Goal: Task Accomplishment & Management: Use online tool/utility

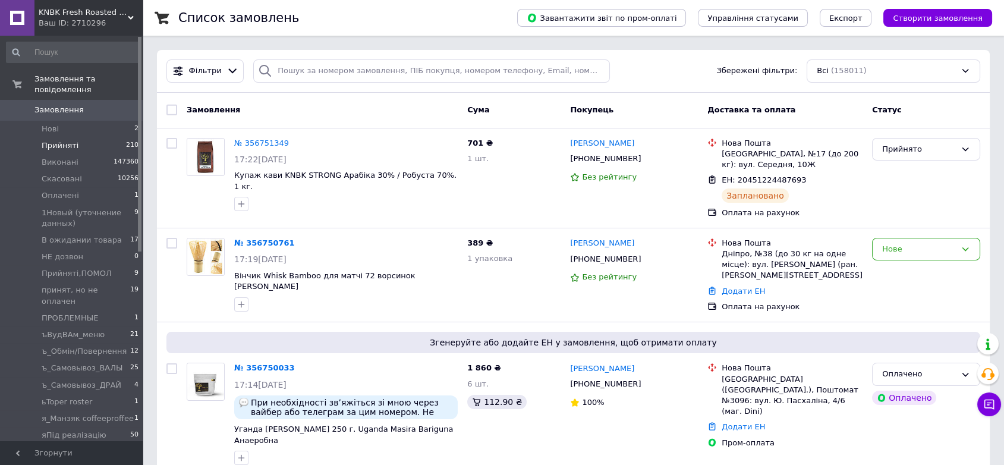
click at [55, 140] on span "Прийняті" at bounding box center [60, 145] width 37 height 11
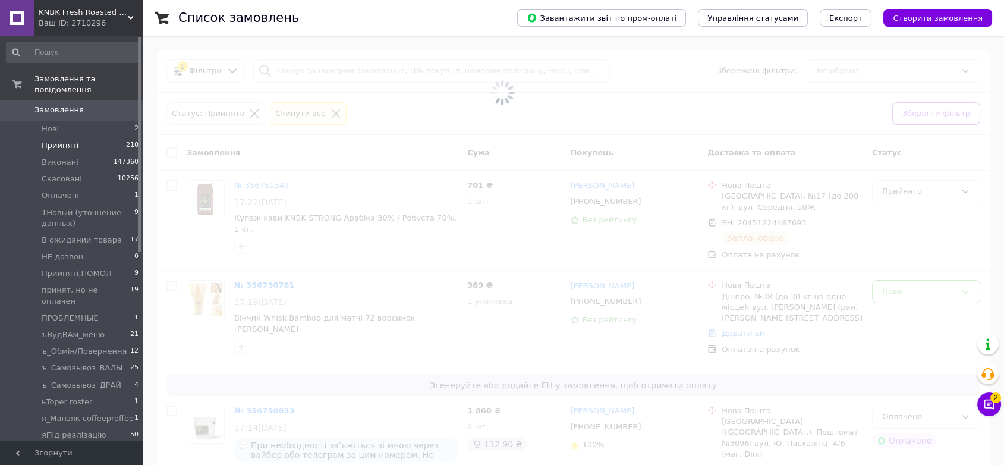
click at [56, 140] on span "Прийняті" at bounding box center [60, 145] width 37 height 11
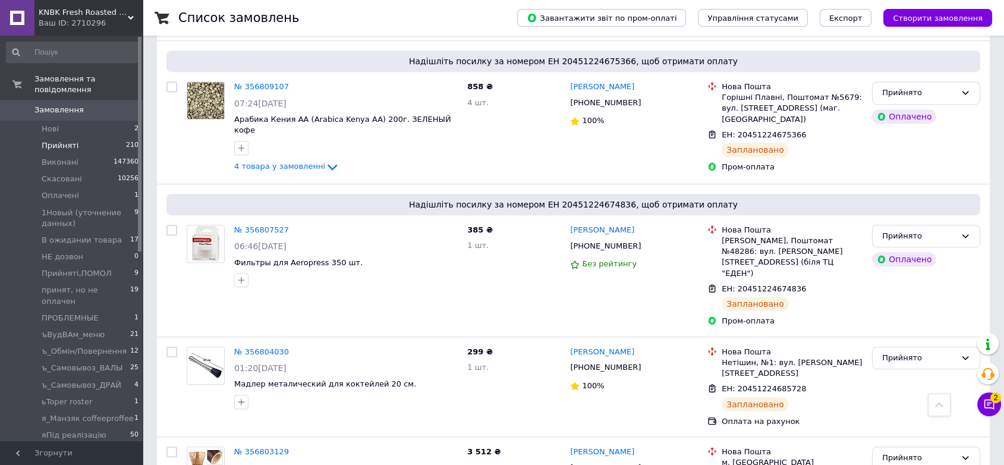
scroll to position [10948, 0]
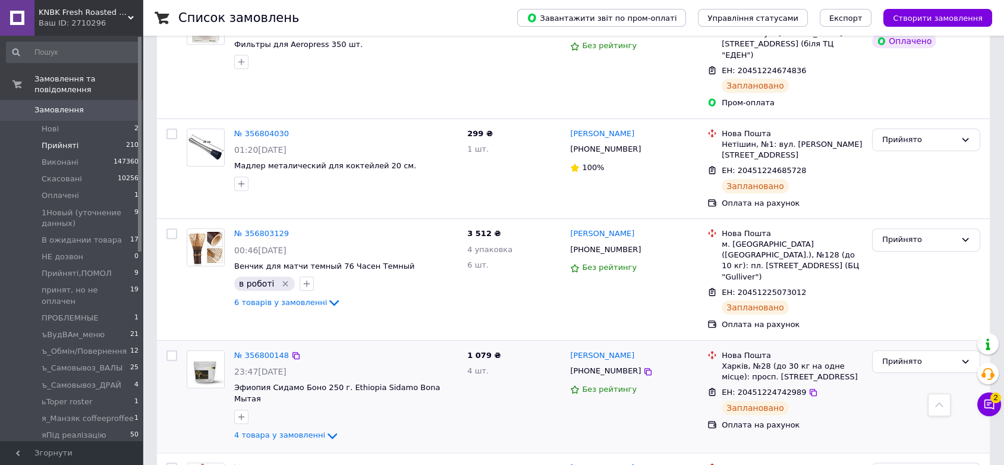
scroll to position [10948, 0]
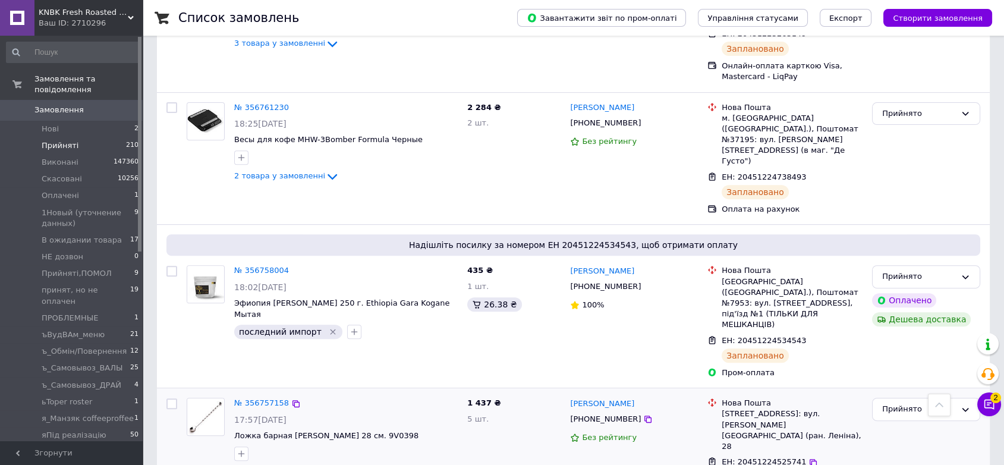
scroll to position [1123, 0]
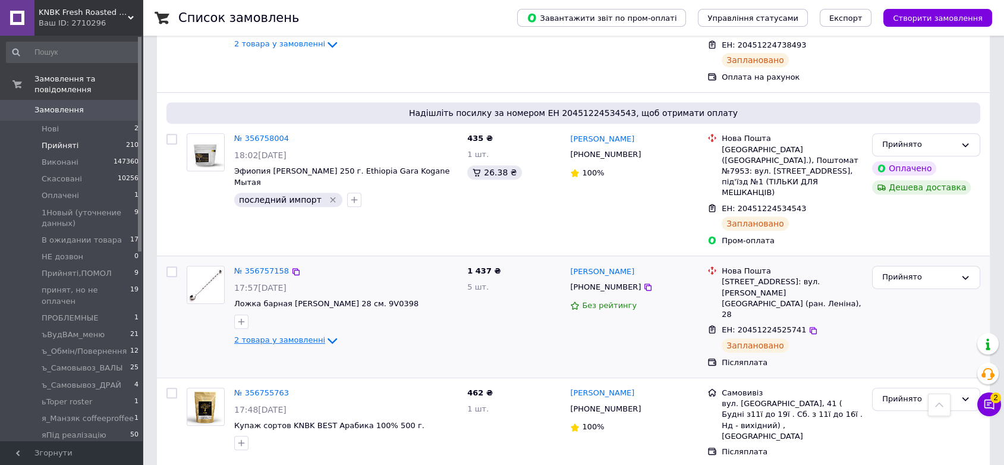
click at [290, 335] on span "2 товара у замовленні" at bounding box center [279, 339] width 91 height 9
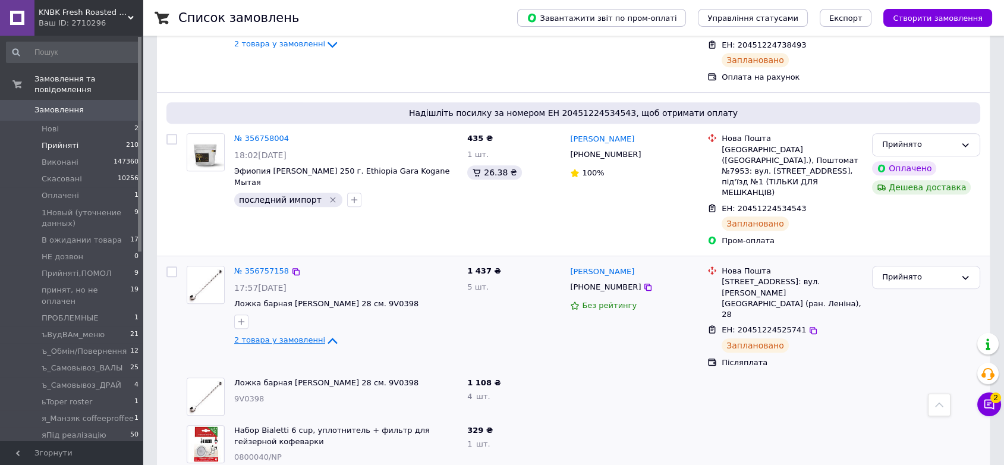
click at [290, 335] on span "2 товара у замовленні" at bounding box center [279, 339] width 91 height 9
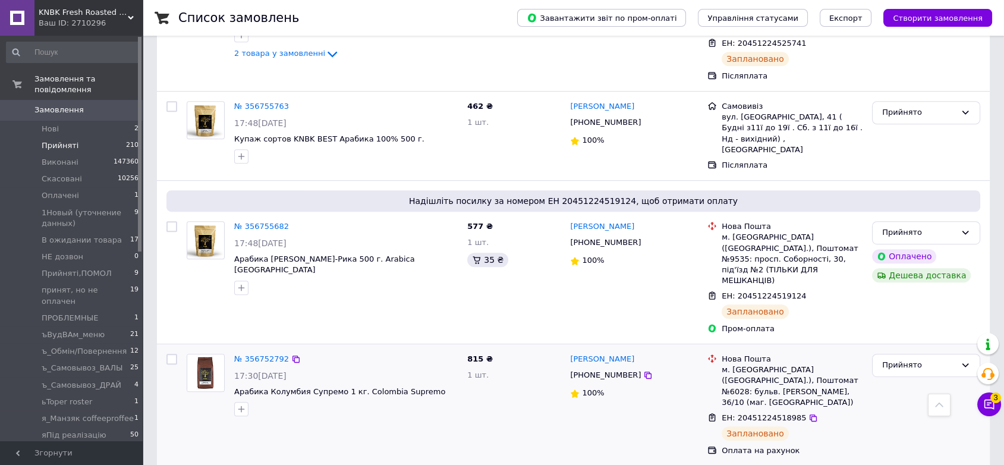
scroll to position [1387, 0]
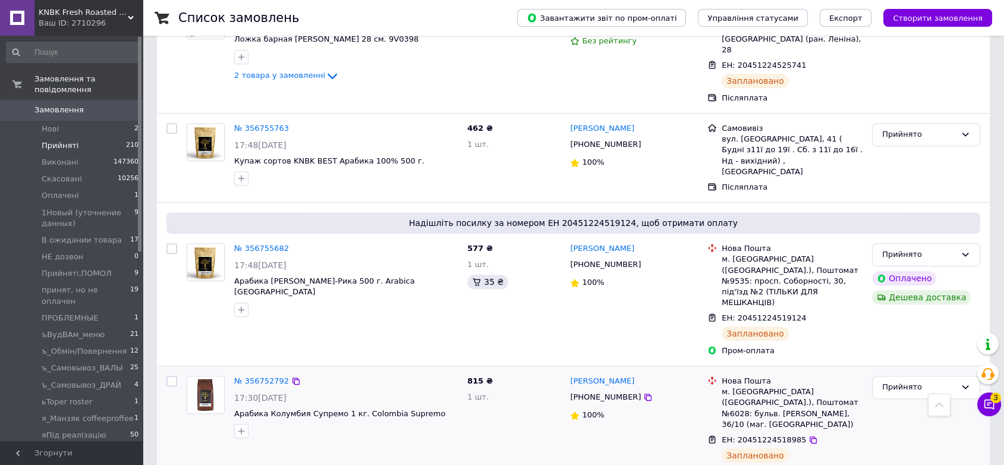
click at [168, 376] on input "checkbox" at bounding box center [172, 381] width 11 height 11
checkbox input "true"
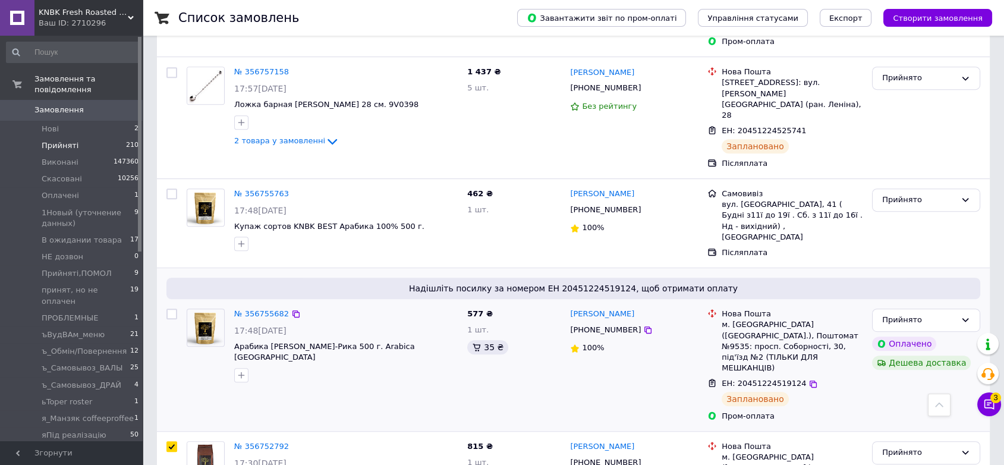
scroll to position [1321, 0]
click at [169, 309] on input "checkbox" at bounding box center [172, 314] width 11 height 11
checkbox input "true"
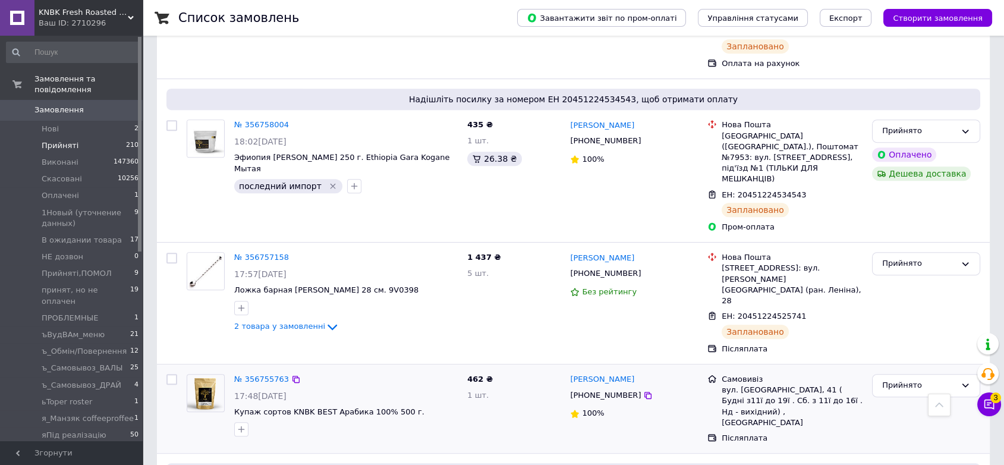
scroll to position [1123, 0]
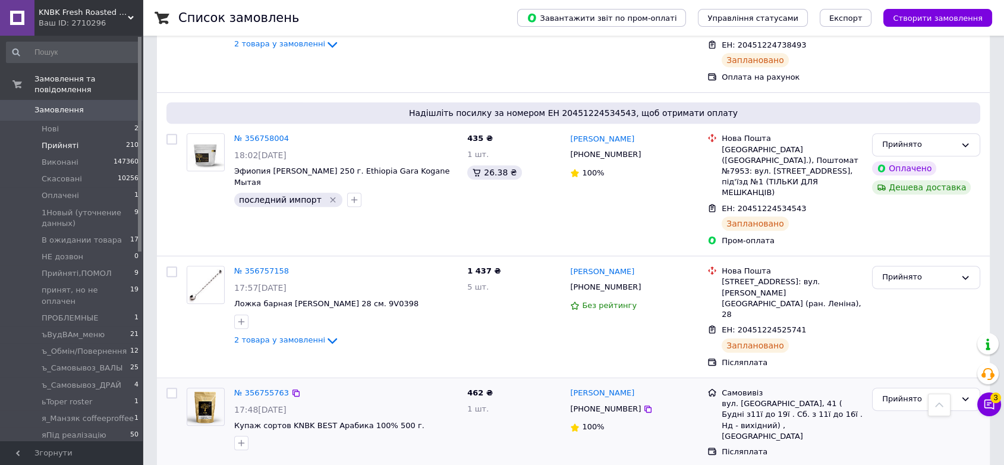
click at [170, 388] on input "checkbox" at bounding box center [172, 393] width 11 height 11
checkbox input "true"
click at [277, 335] on span "2 товара у замовленні" at bounding box center [279, 339] width 91 height 9
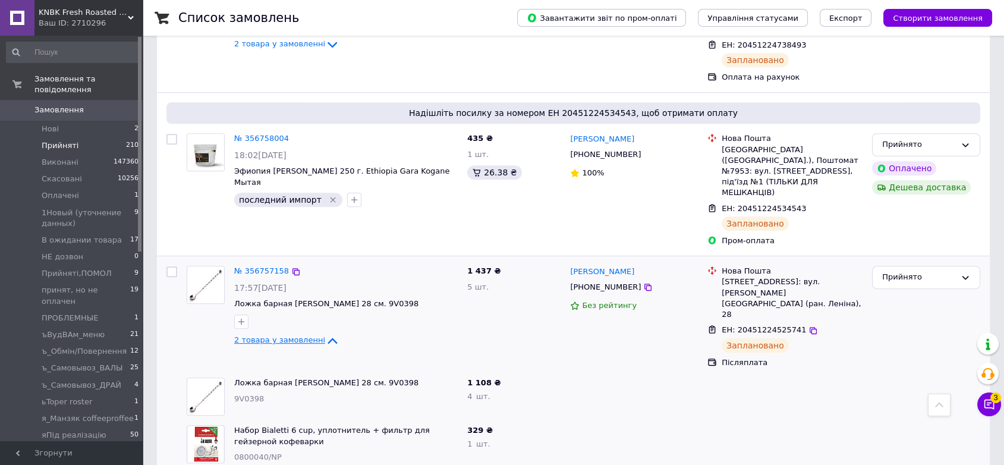
click at [277, 335] on span "2 товара у замовленні" at bounding box center [279, 339] width 91 height 9
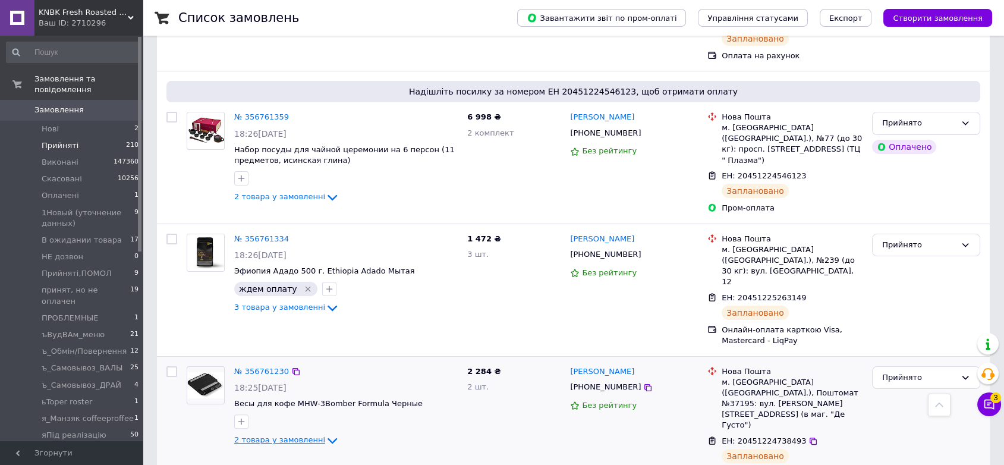
click at [276, 436] on span "2 товара у замовленні" at bounding box center [279, 440] width 91 height 9
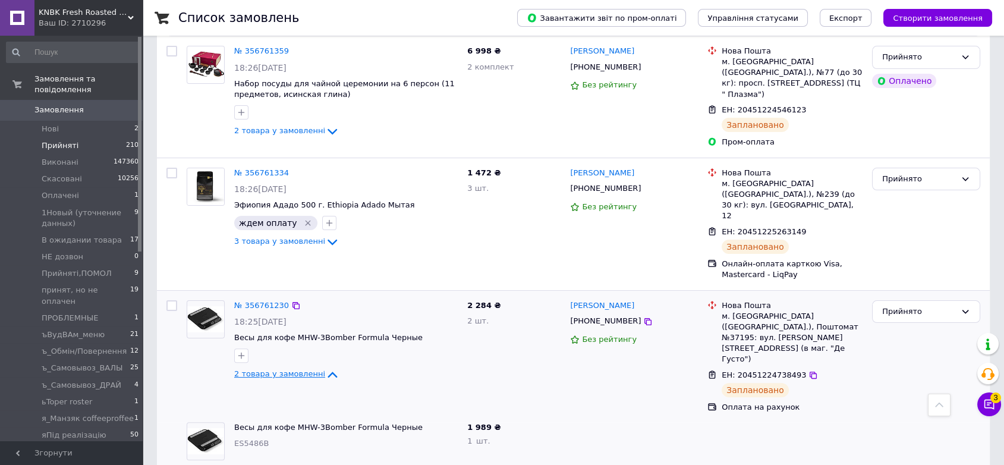
click at [289, 370] on span "2 товара у замовленні" at bounding box center [279, 374] width 91 height 9
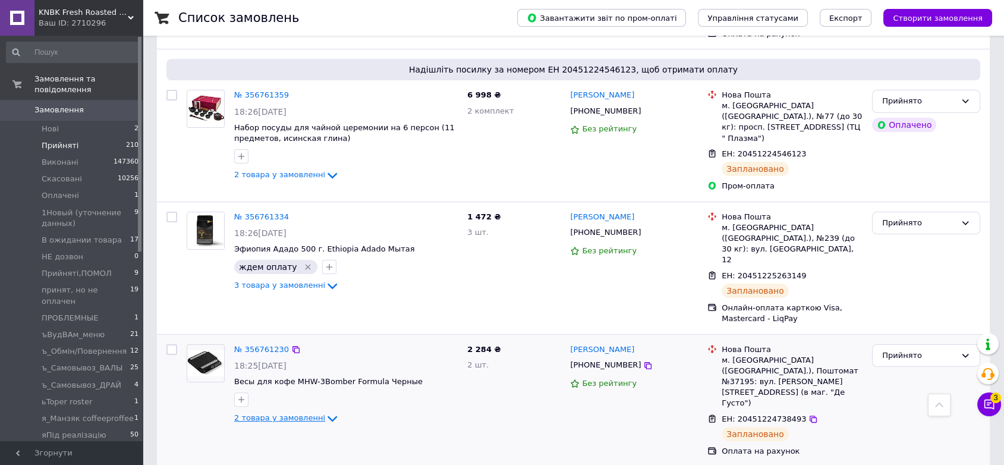
scroll to position [727, 0]
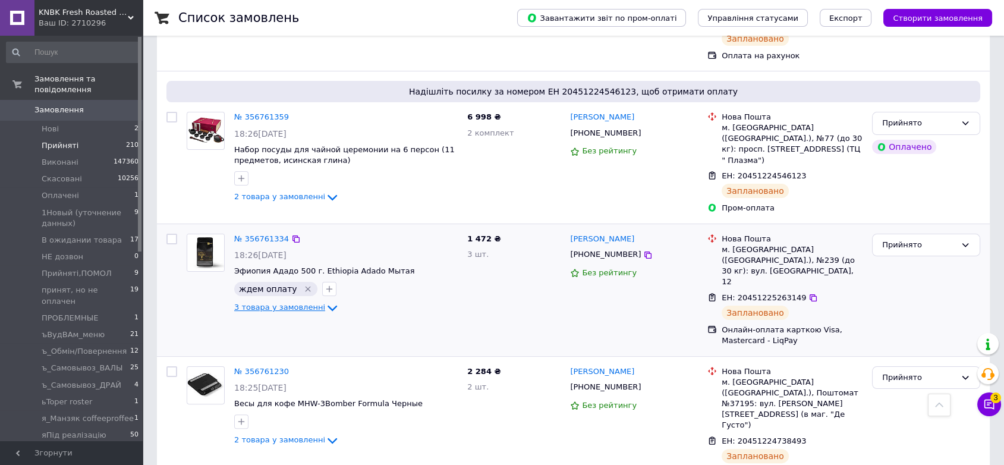
click at [297, 303] on span "3 товара у замовленні" at bounding box center [279, 307] width 91 height 9
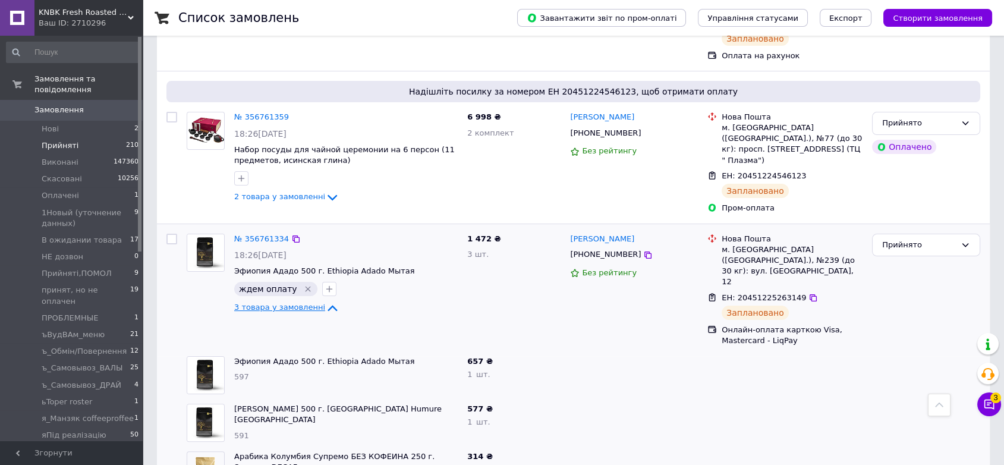
checkbox input "true"
click at [172, 234] on input "checkbox" at bounding box center [172, 239] width 11 height 11
checkbox input "true"
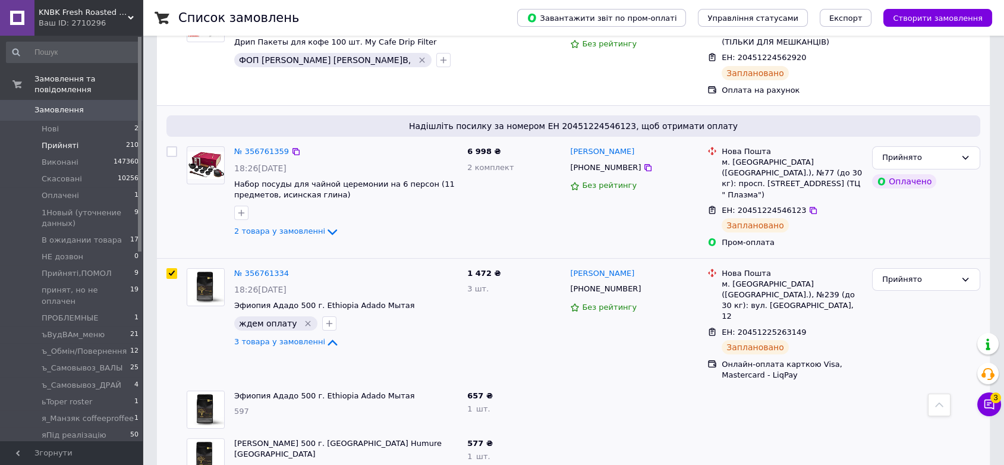
scroll to position [661, 0]
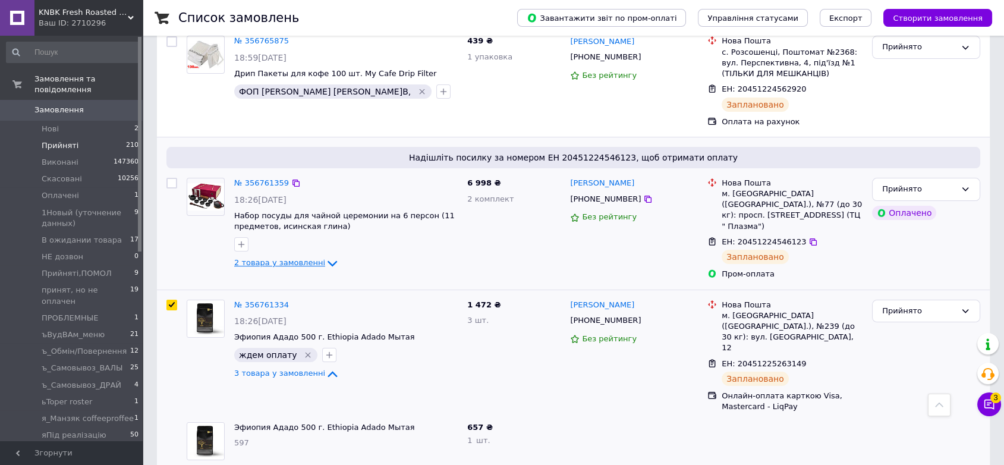
click at [282, 259] on span "2 товара у замовленні" at bounding box center [279, 263] width 91 height 9
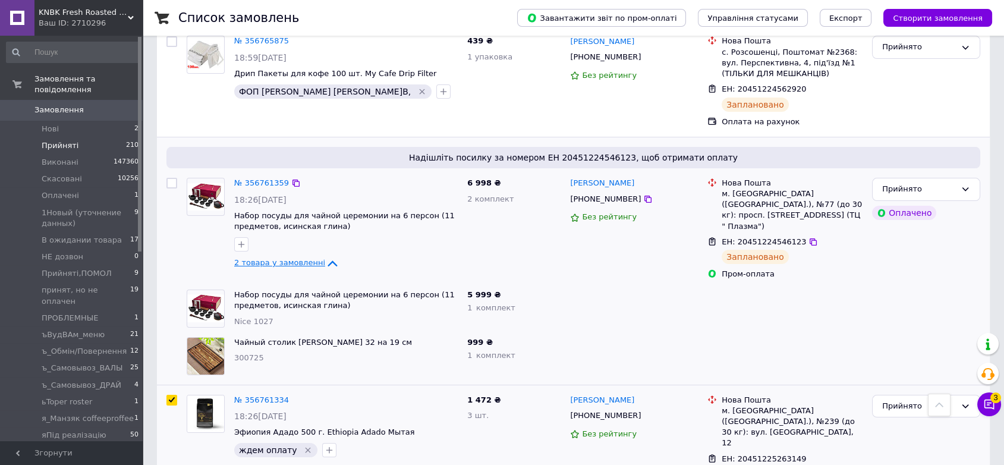
click at [282, 259] on span "2 товара у замовленні" at bounding box center [279, 263] width 91 height 9
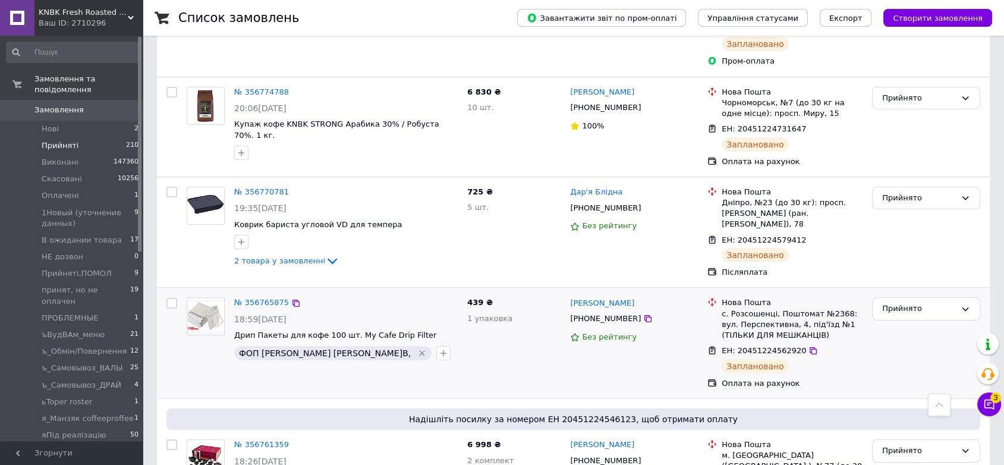
scroll to position [396, 0]
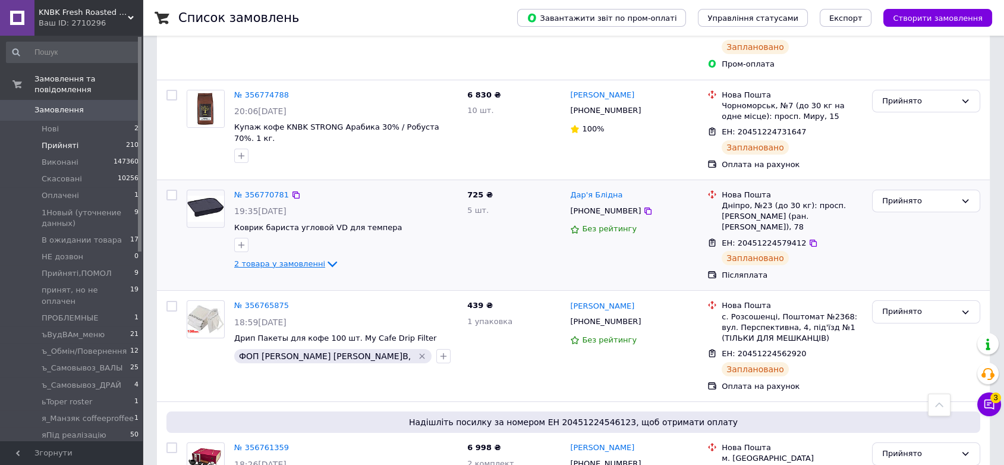
click at [259, 259] on span "2 товара у замовленні" at bounding box center [279, 263] width 91 height 9
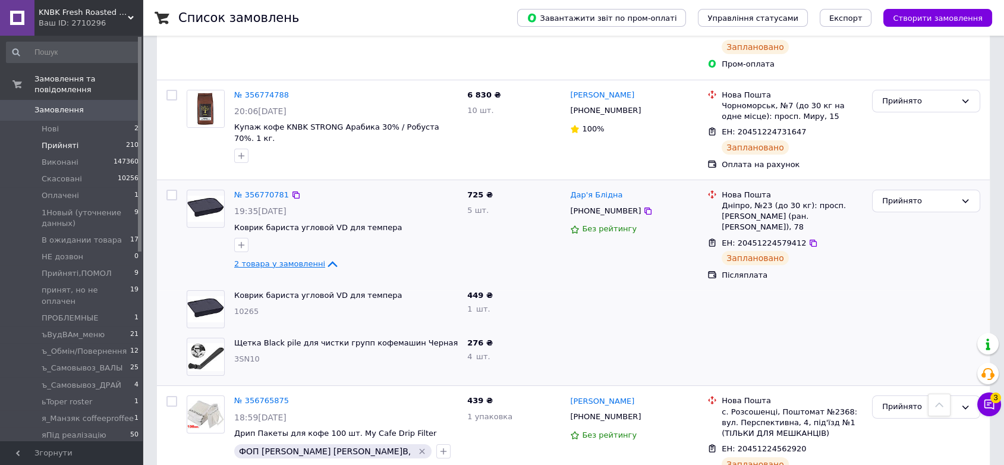
click at [259, 259] on span "2 товара у замовленні" at bounding box center [279, 263] width 91 height 9
checkbox input "true"
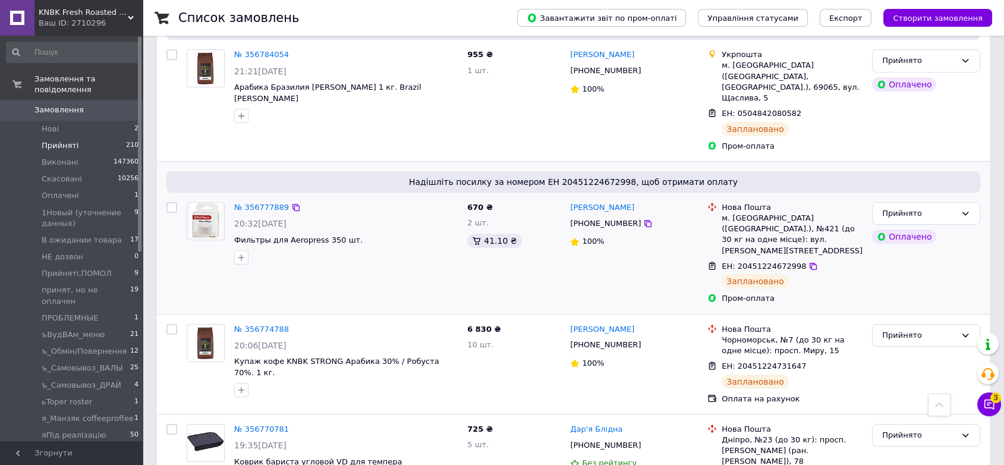
scroll to position [132, 0]
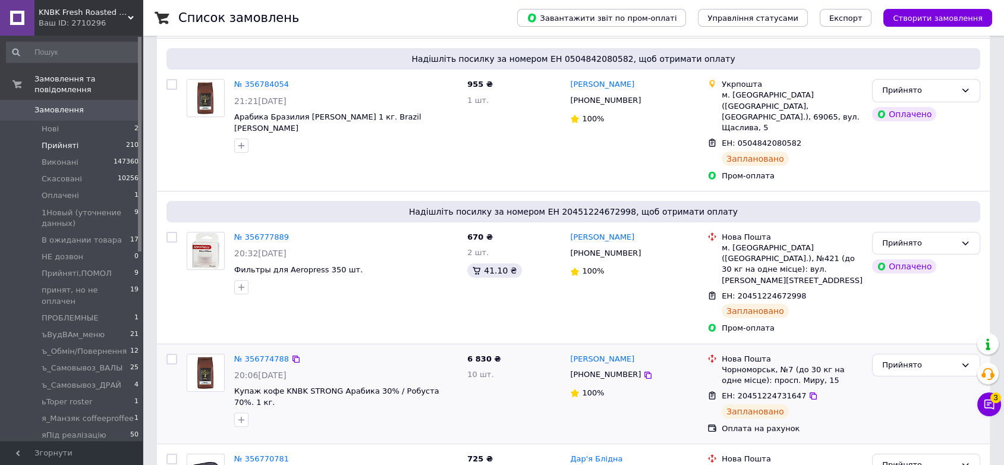
click at [172, 354] on input "checkbox" at bounding box center [172, 359] width 11 height 11
checkbox input "true"
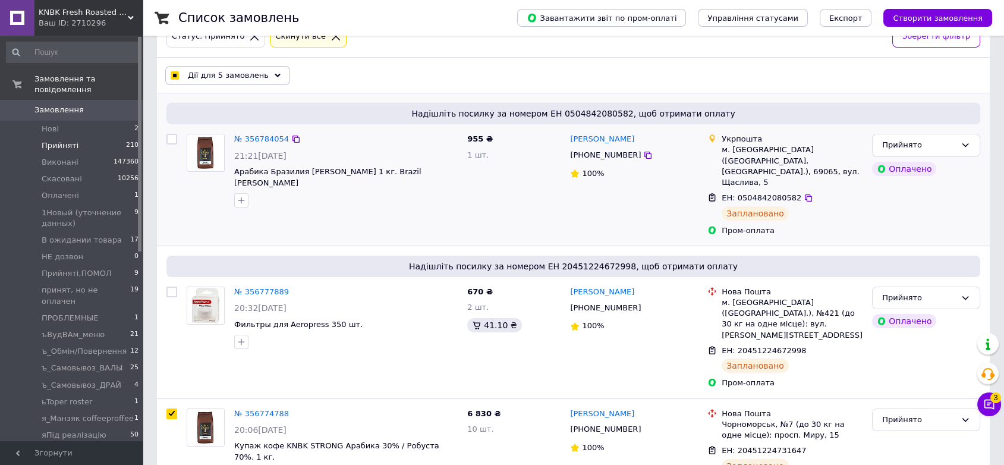
scroll to position [0, 0]
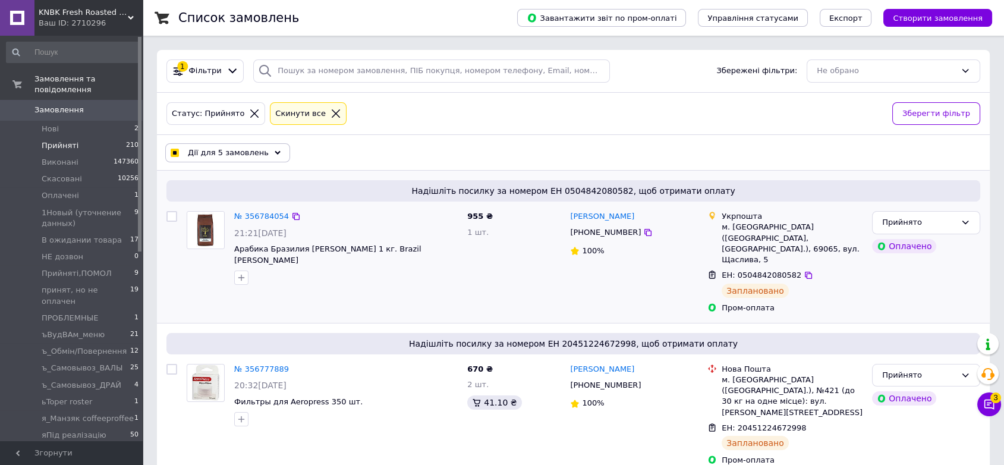
click at [172, 216] on input "checkbox" at bounding box center [172, 216] width 11 height 11
checkbox input "true"
click at [863, 21] on span "Експорт" at bounding box center [846, 18] width 33 height 9
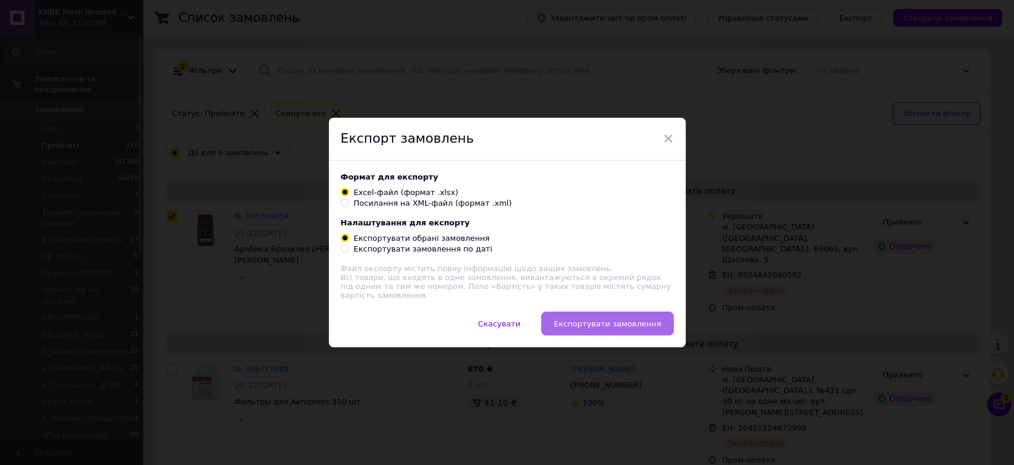
click at [620, 326] on span "Експортувати замовлення" at bounding box center [607, 323] width 107 height 9
checkbox input "true"
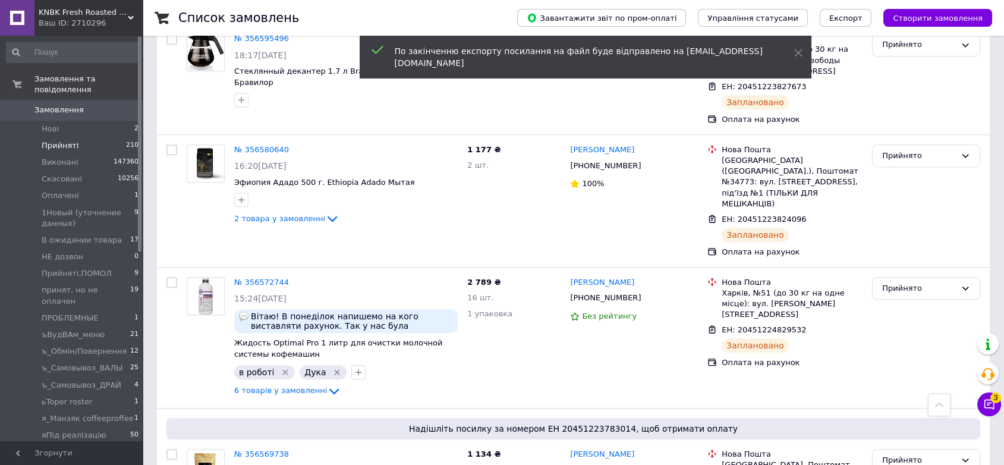
scroll to position [11308, 0]
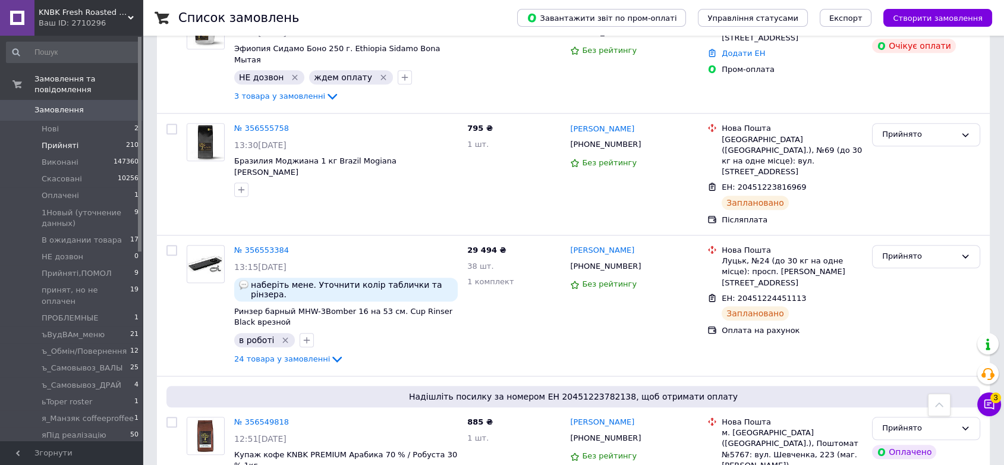
checkbox input "false"
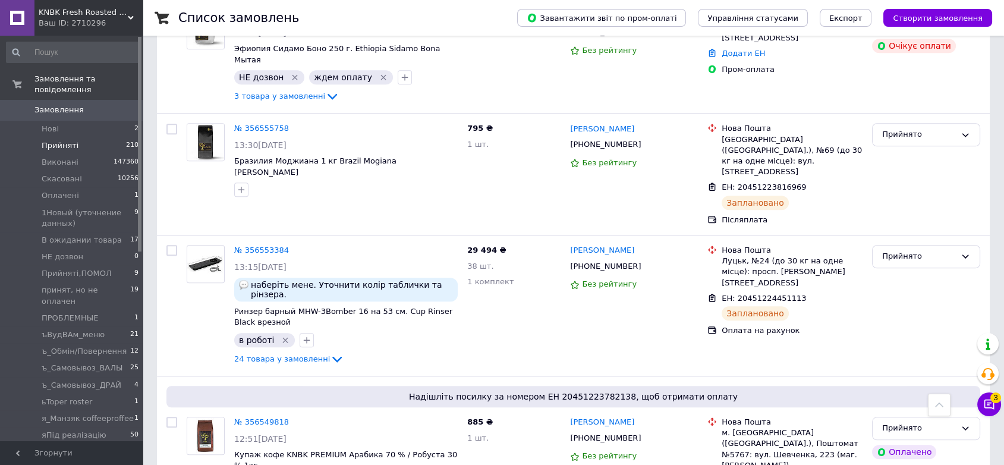
checkbox input "false"
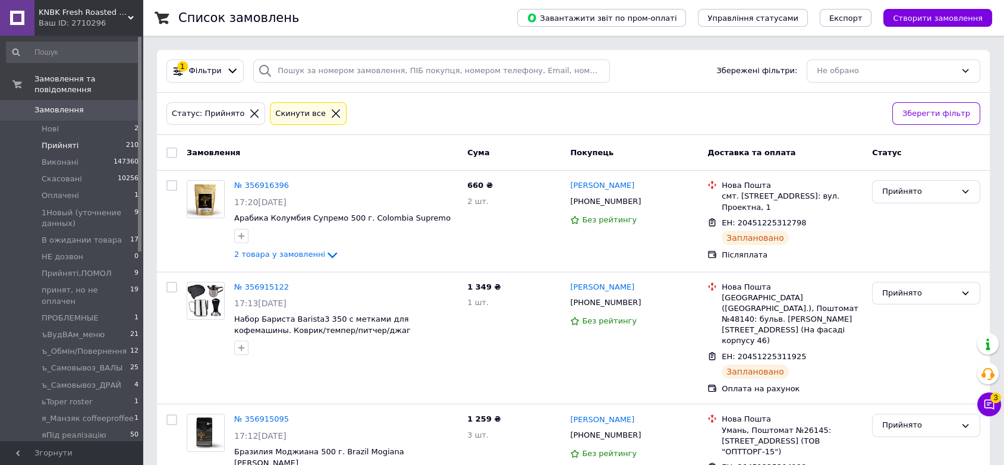
click at [171, 153] on input "checkbox" at bounding box center [172, 152] width 11 height 11
checkbox input "true"
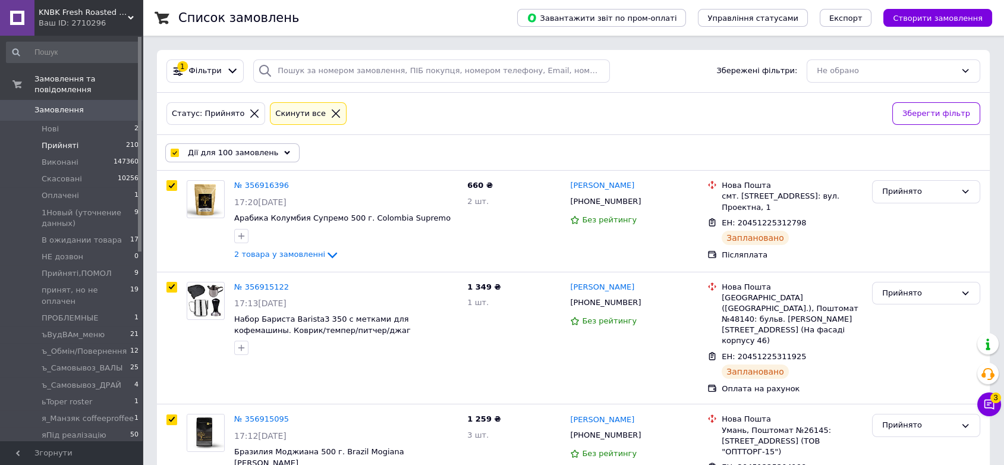
checkbox input "true"
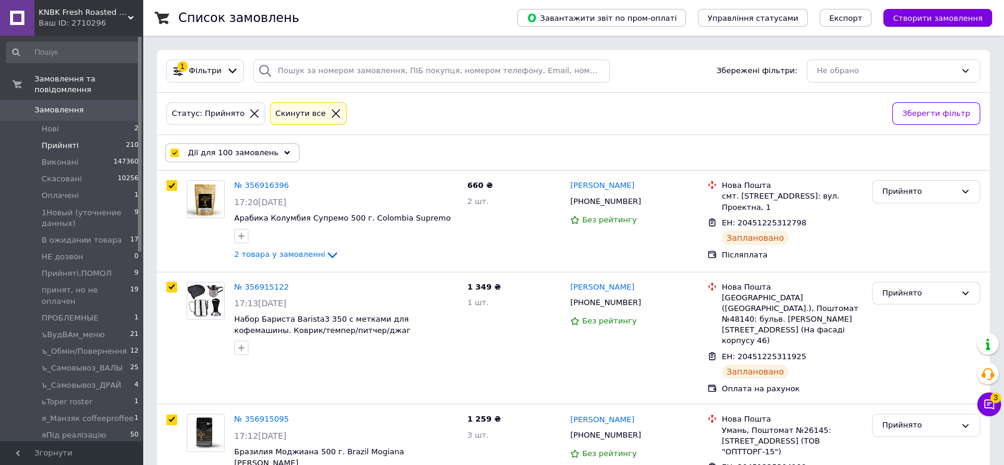
checkbox input "true"
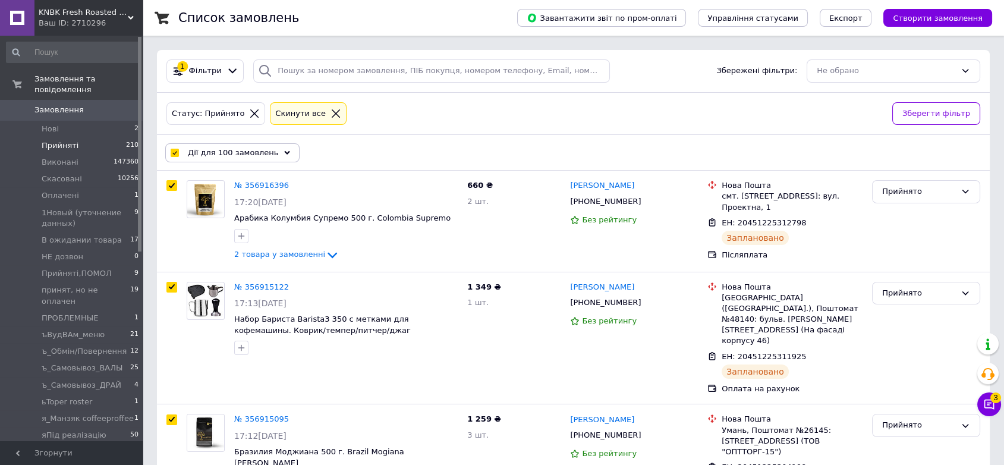
checkbox input "true"
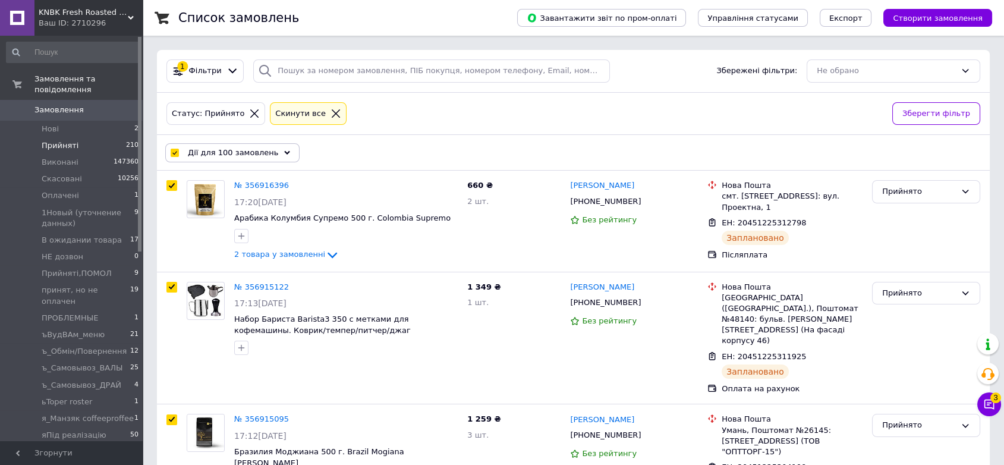
checkbox input "true"
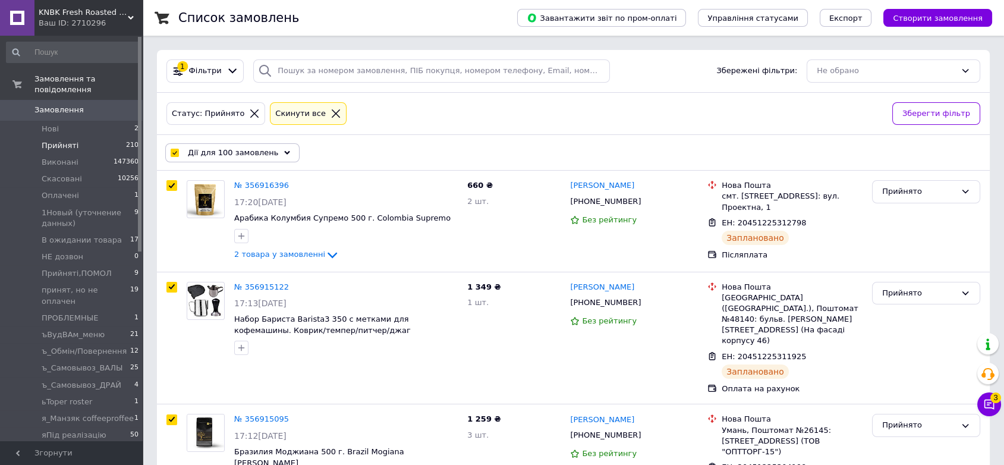
checkbox input "true"
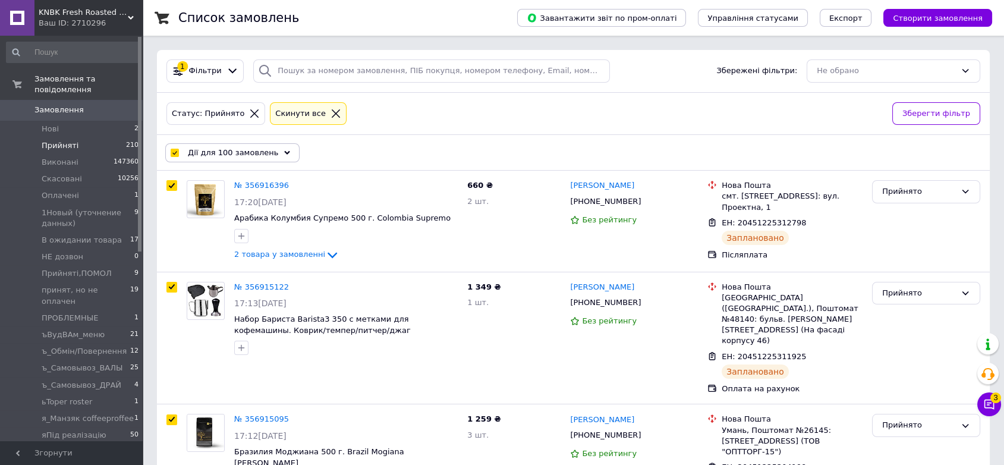
checkbox input "true"
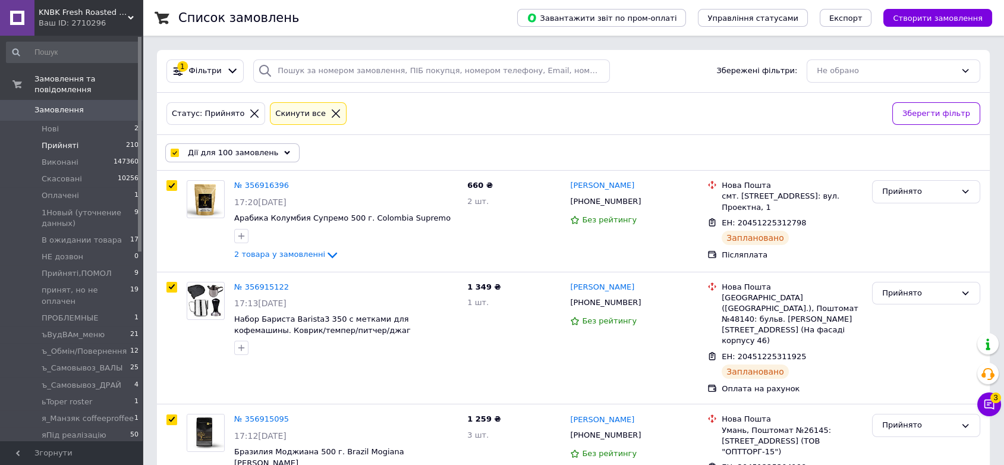
checkbox input "true"
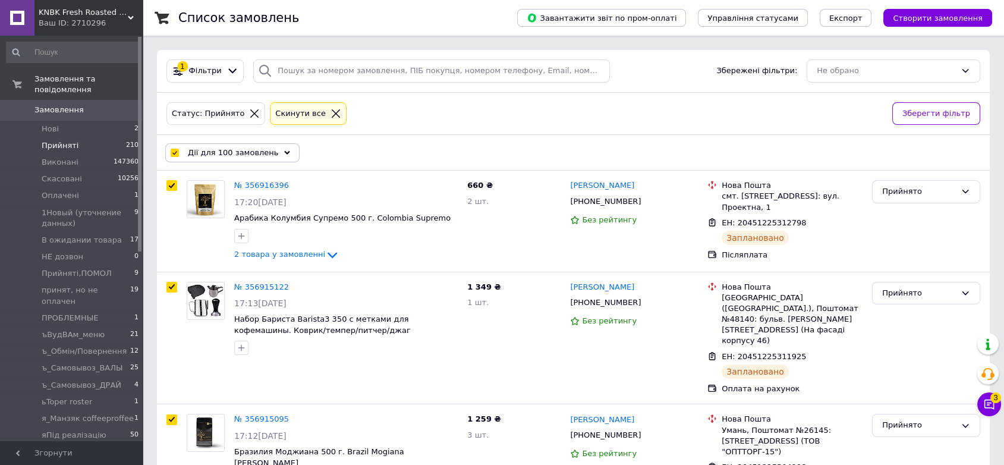
checkbox input "true"
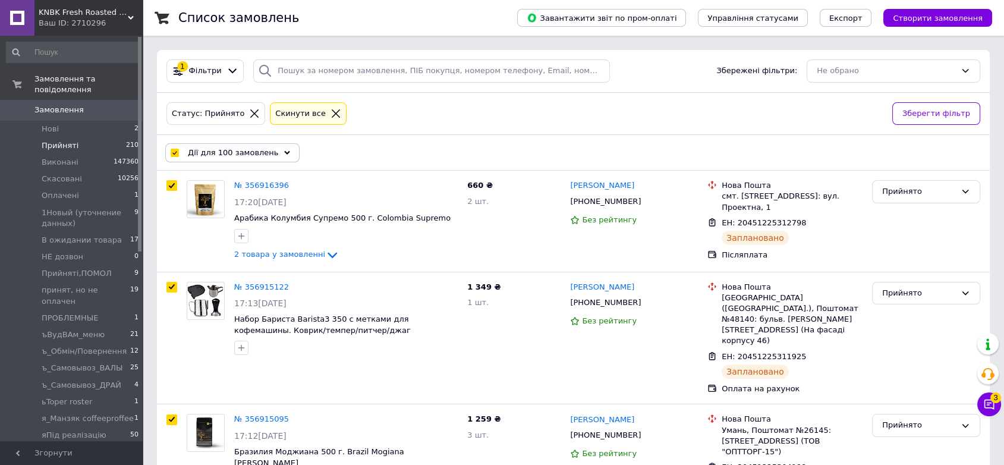
checkbox input "true"
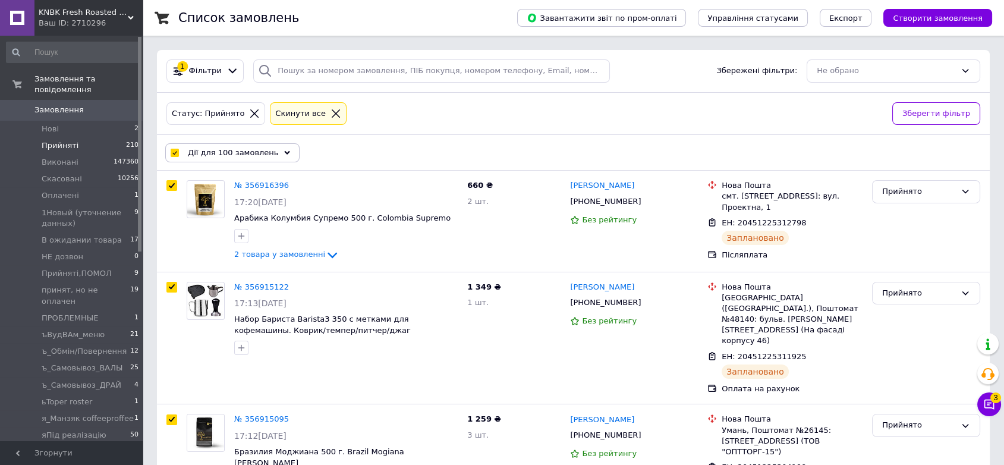
checkbox input "true"
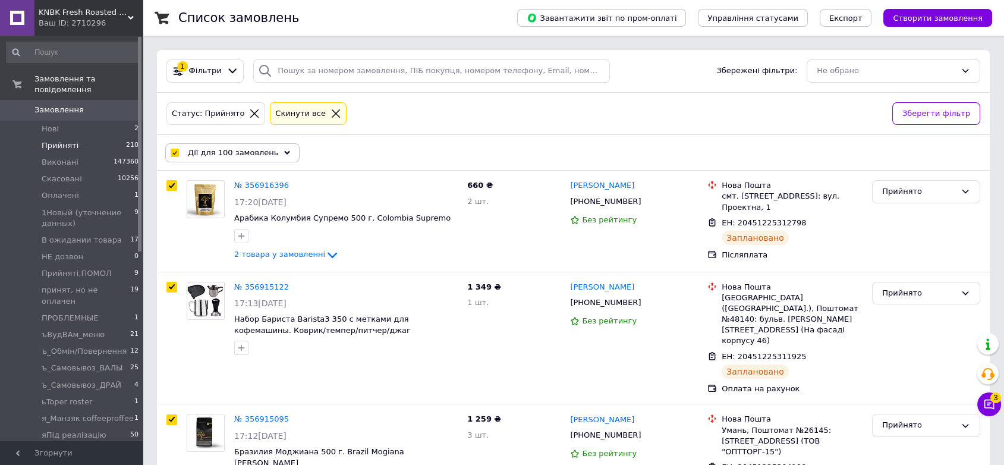
checkbox input "true"
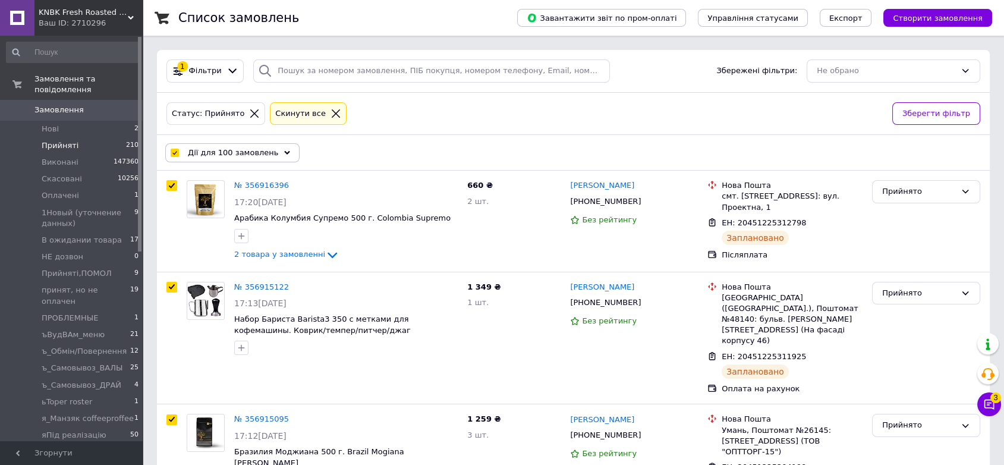
checkbox input "true"
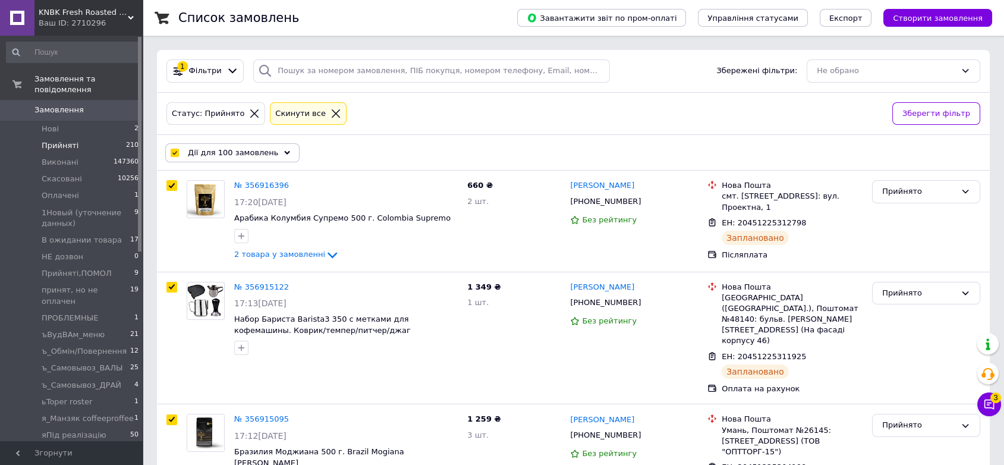
checkbox input "true"
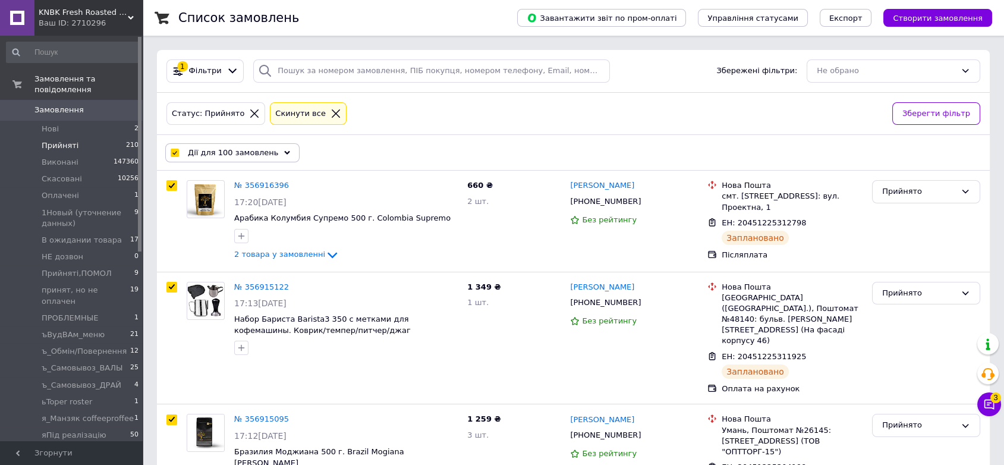
checkbox input "true"
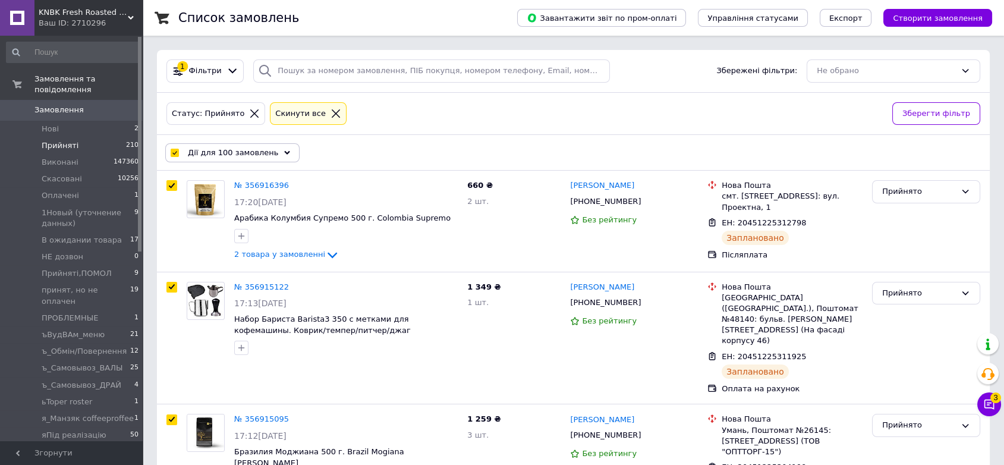
checkbox input "true"
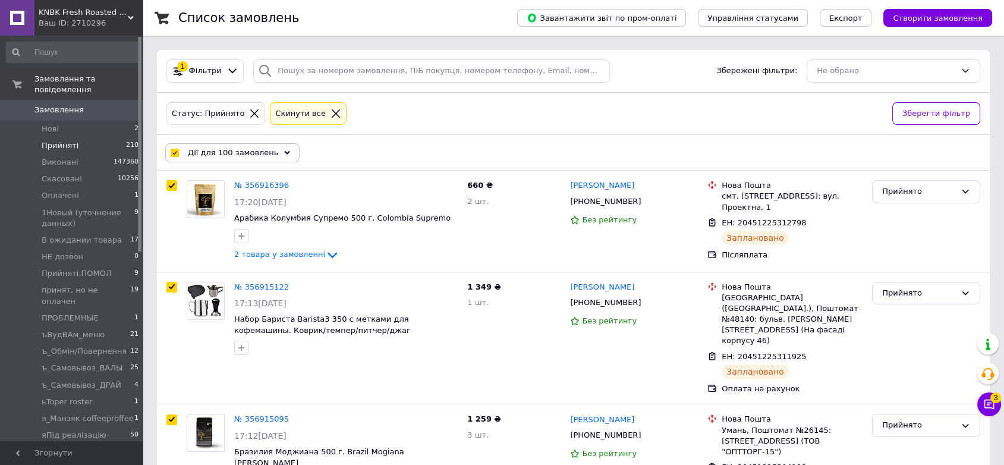
checkbox input "true"
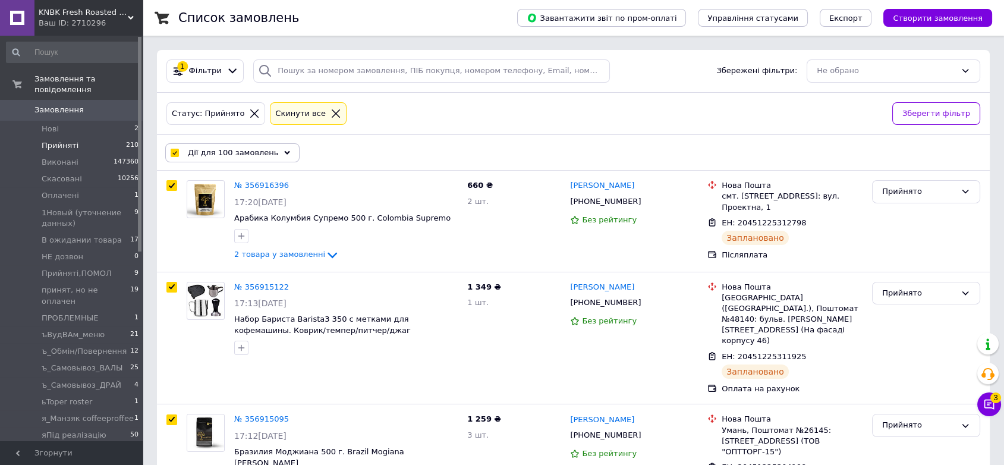
checkbox input "true"
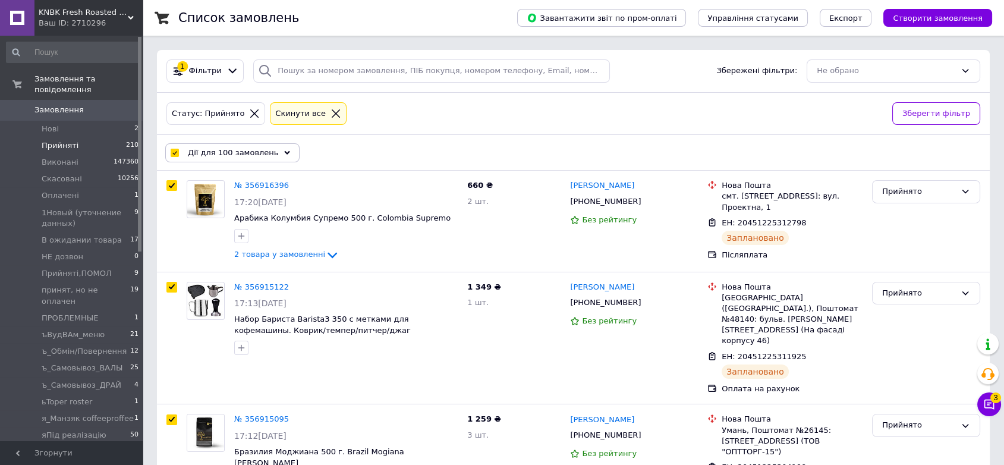
checkbox input "true"
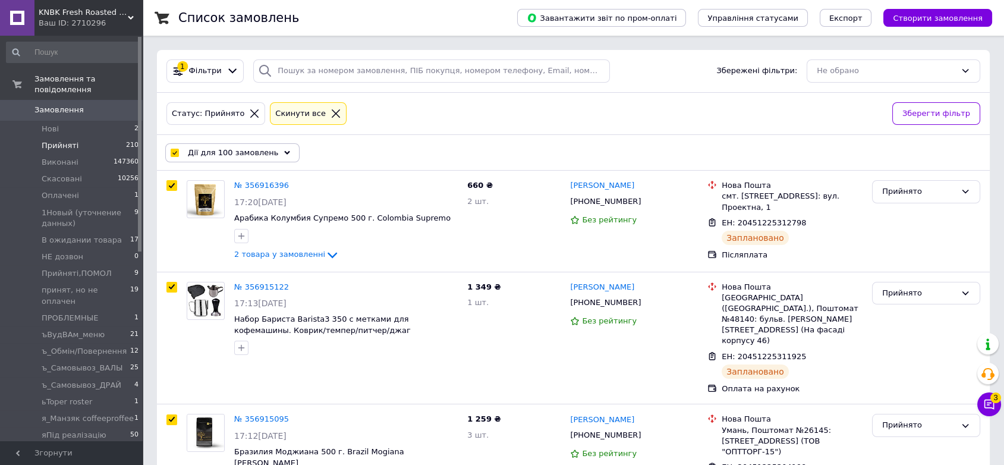
checkbox input "true"
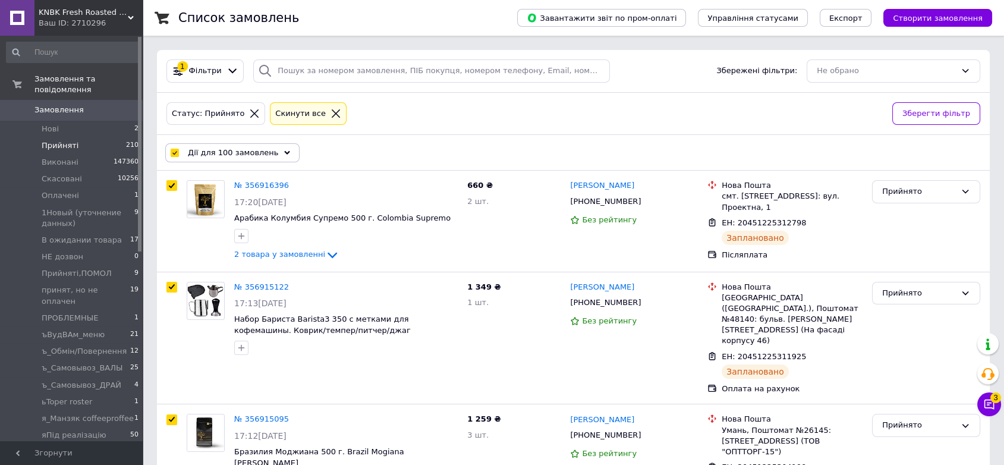
checkbox input "true"
click at [863, 17] on span "Експорт" at bounding box center [846, 18] width 33 height 9
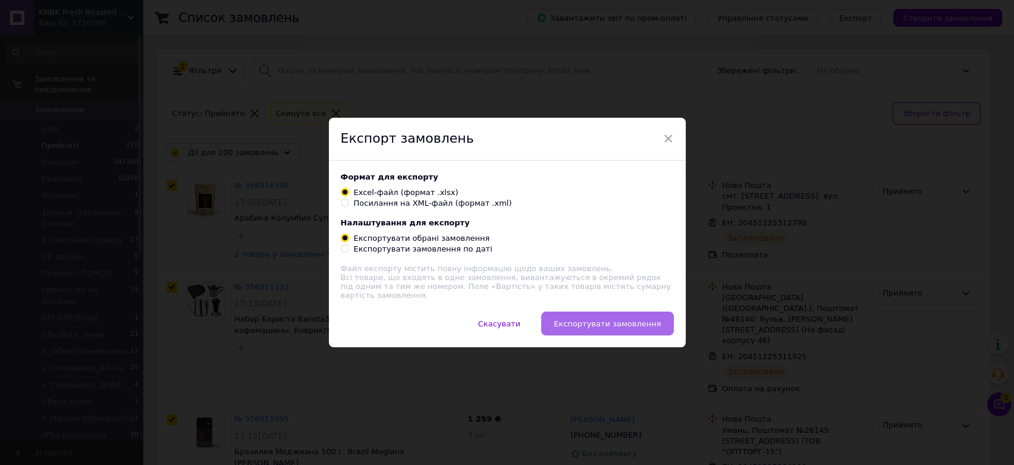
click at [654, 329] on button "Експортувати замовлення" at bounding box center [607, 324] width 132 height 24
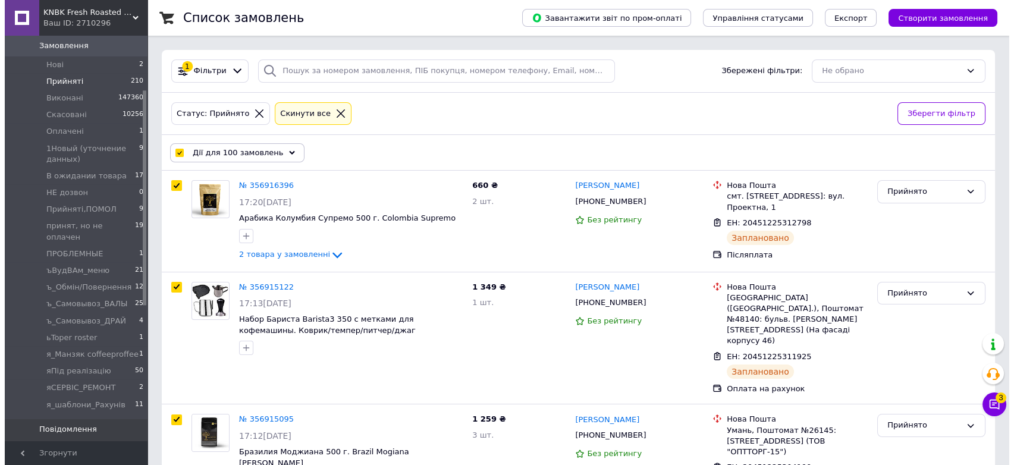
scroll to position [132, 0]
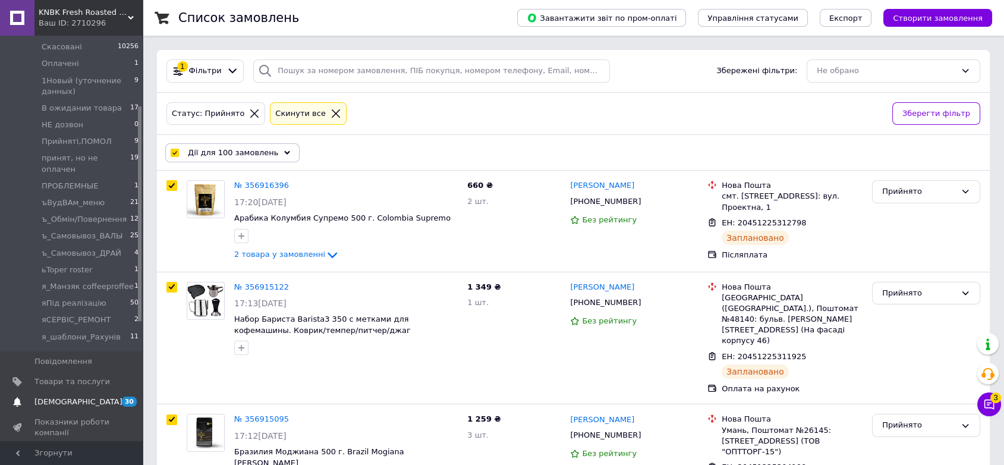
click at [66, 397] on span "[DEMOGRAPHIC_DATA]" at bounding box center [78, 402] width 88 height 11
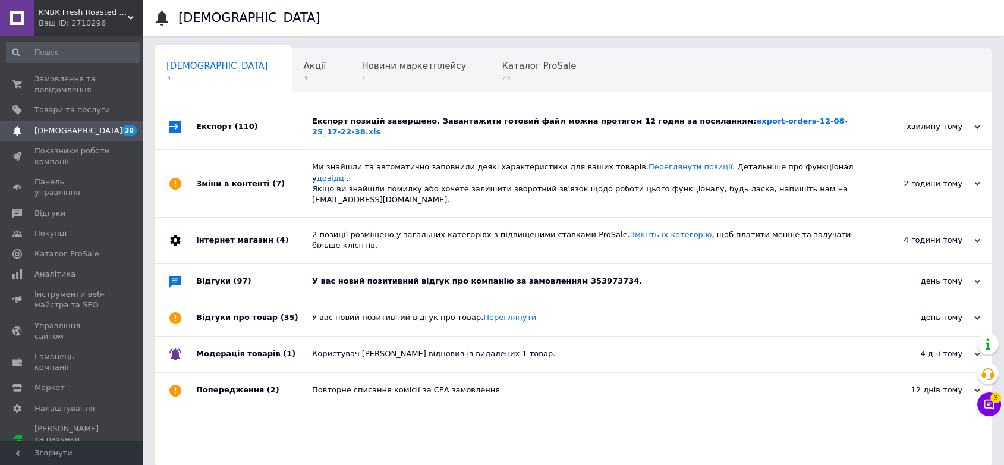
click at [929, 127] on div "хвилину тому" at bounding box center [921, 126] width 119 height 11
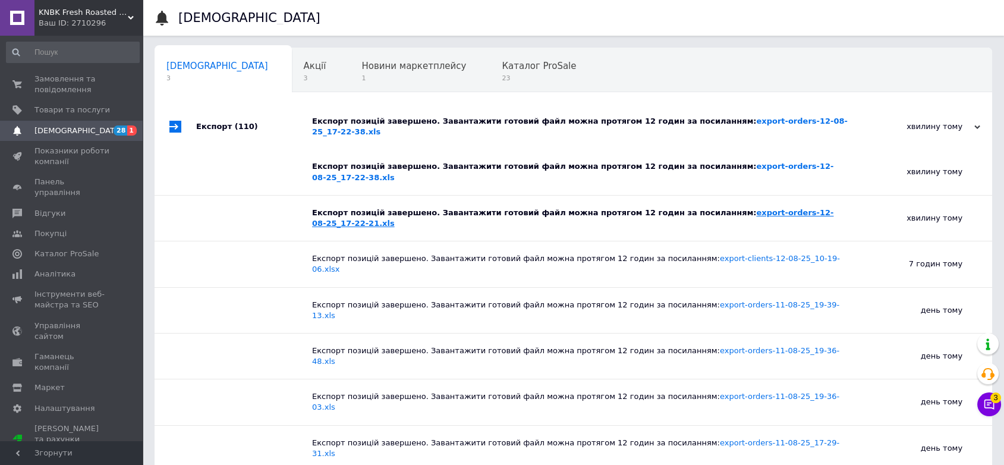
click at [797, 208] on link "export-orders-12-08-25_17-22-21.xls" at bounding box center [573, 218] width 522 height 20
click at [798, 162] on link "export-orders-12-08-25_17-22-38.xls" at bounding box center [573, 172] width 522 height 20
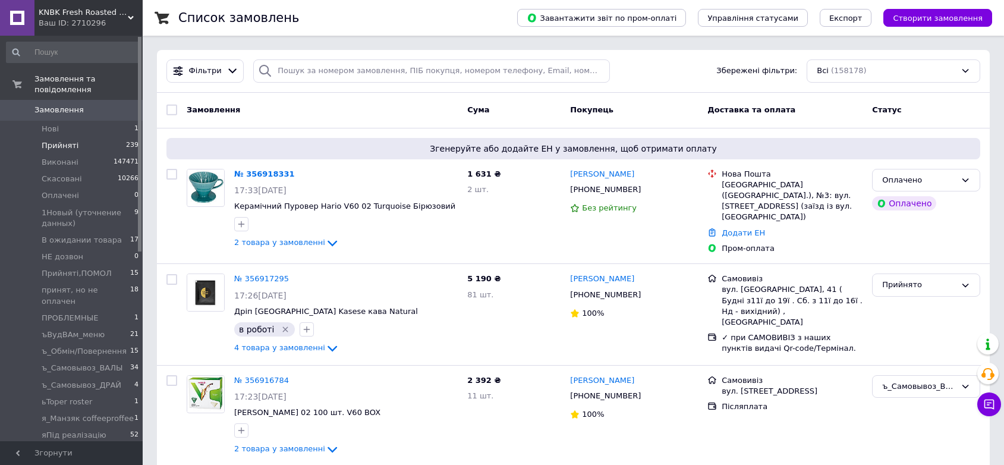
click at [93, 137] on li "Прийняті 239" at bounding box center [73, 145] width 146 height 17
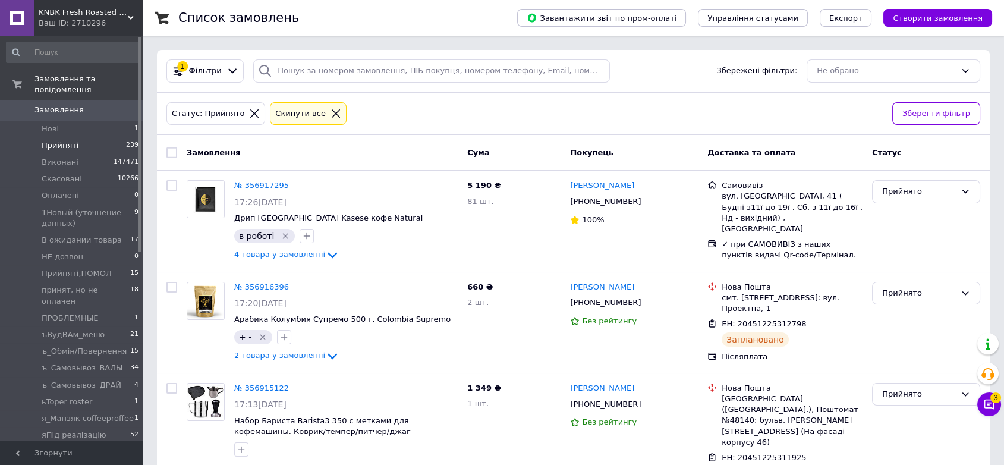
click at [169, 155] on input "checkbox" at bounding box center [172, 152] width 11 height 11
checkbox input "true"
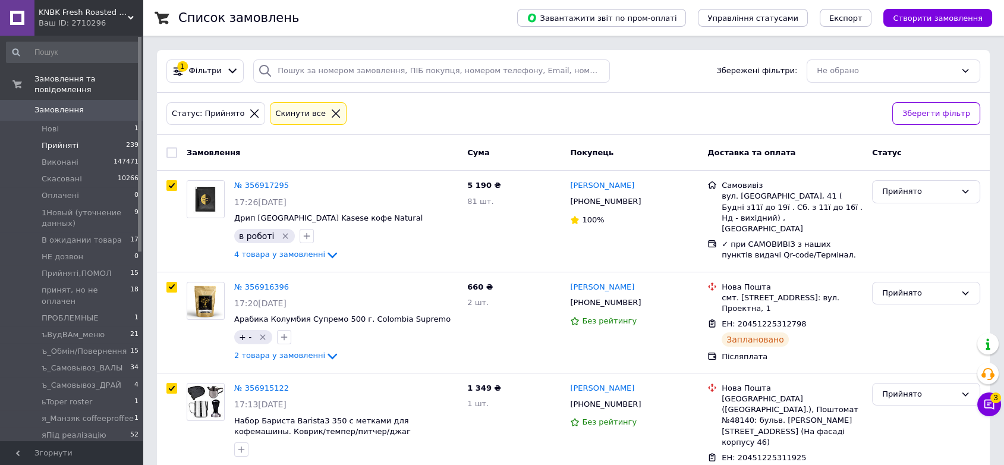
checkbox input "true"
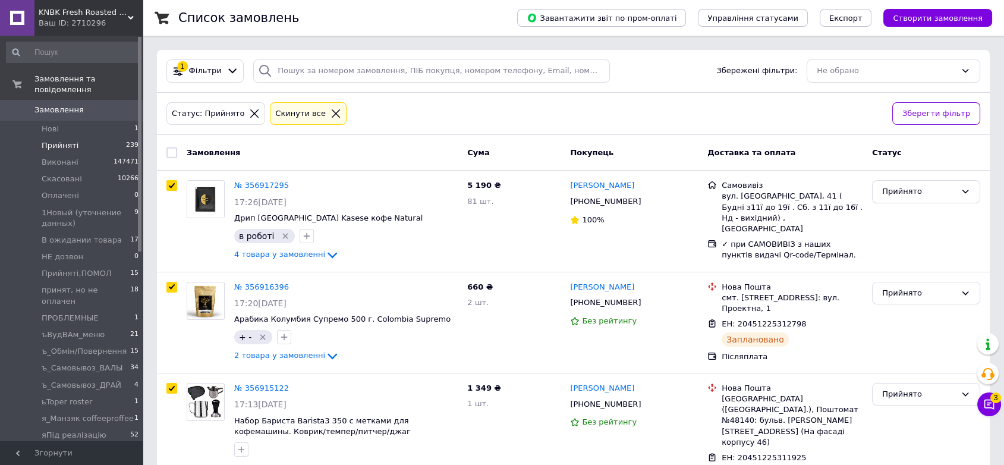
checkbox input "true"
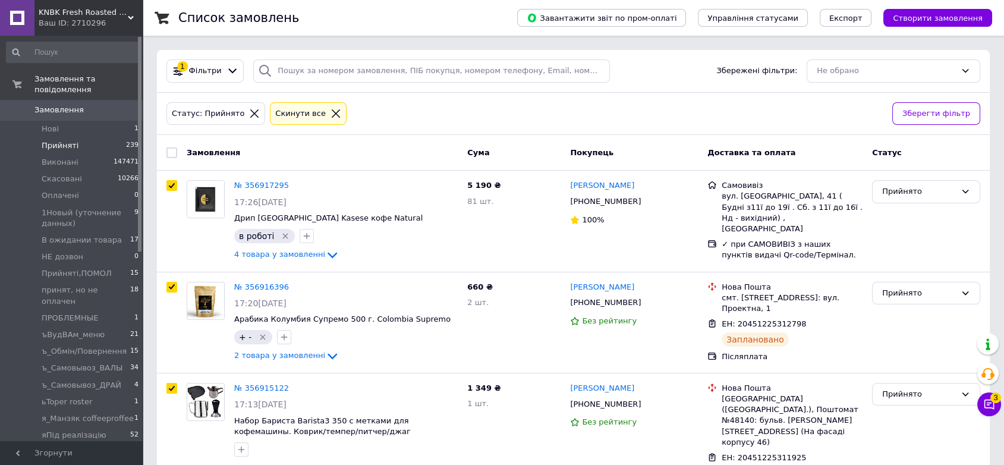
checkbox input "true"
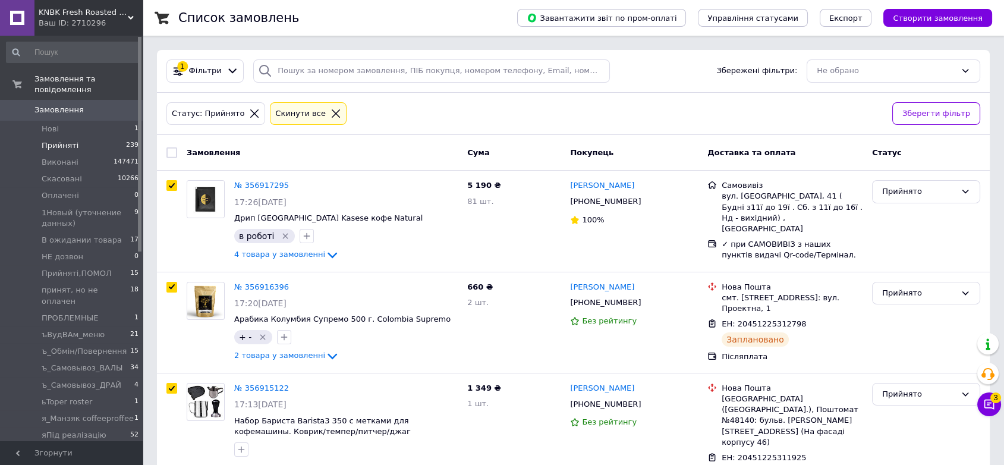
checkbox input "true"
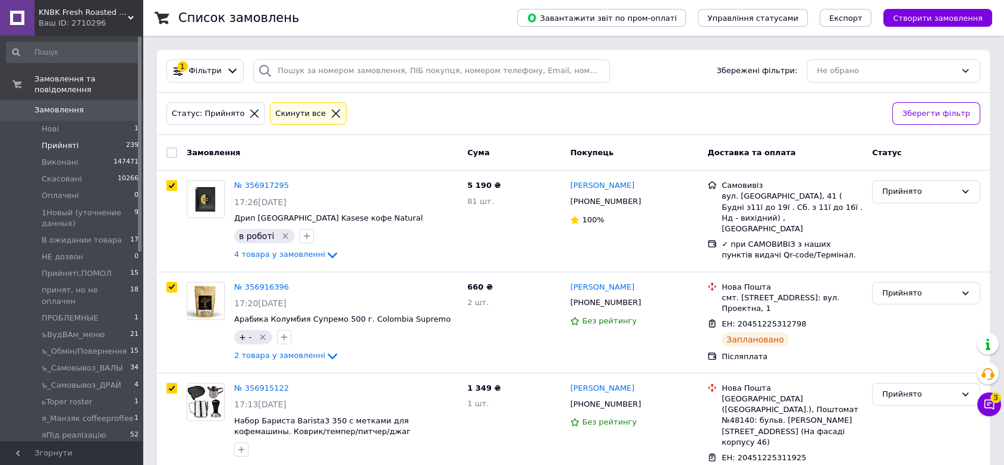
checkbox input "true"
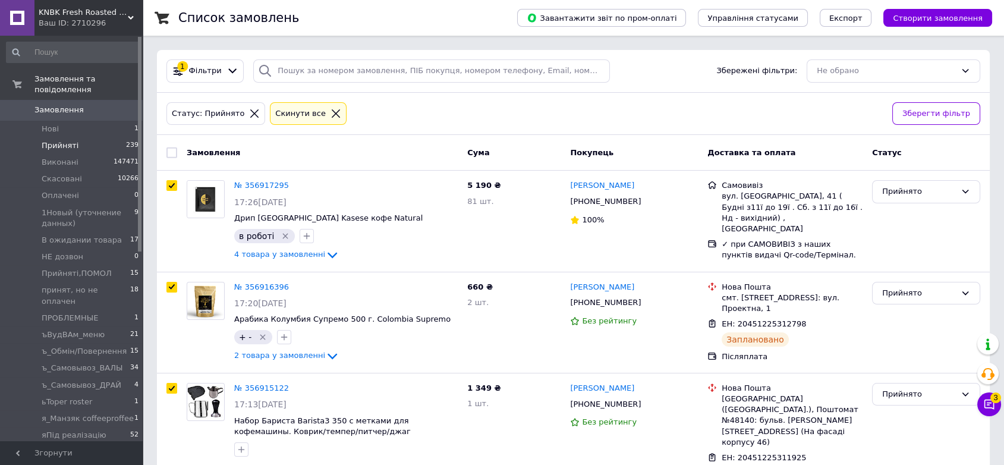
checkbox input "true"
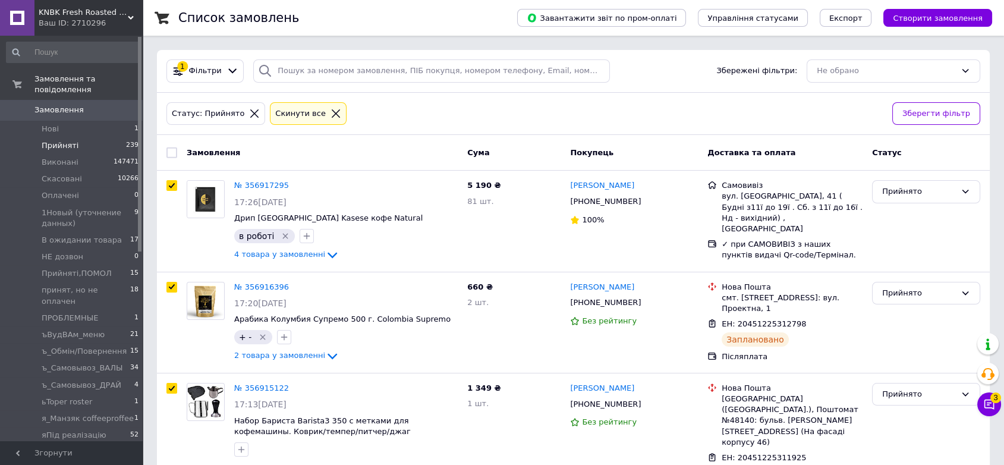
checkbox input "true"
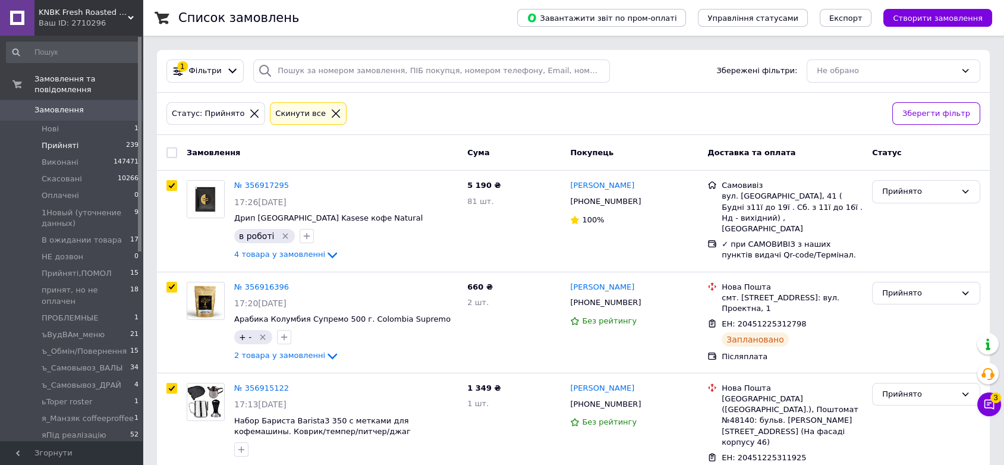
checkbox input "true"
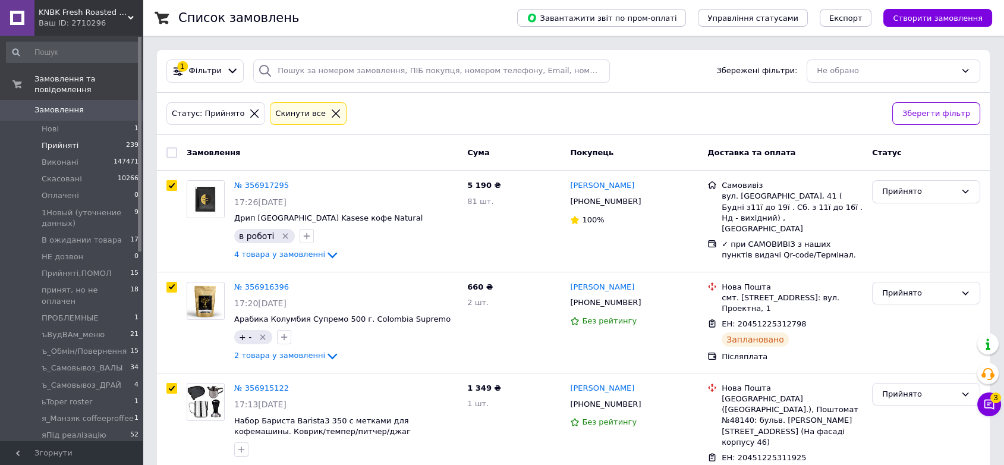
checkbox input "true"
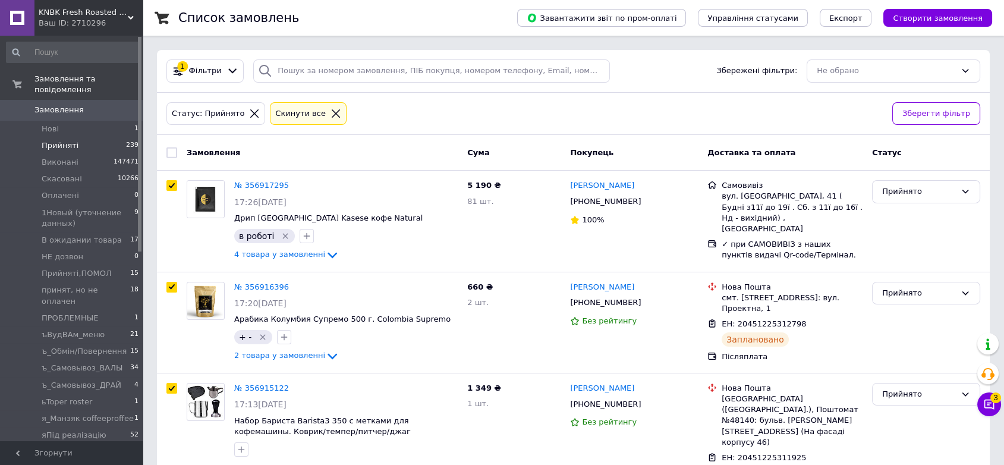
checkbox input "true"
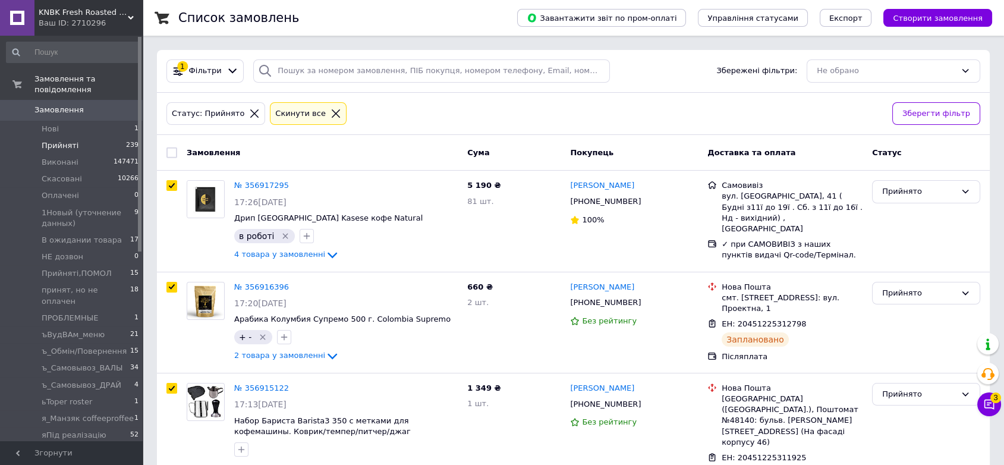
checkbox input "true"
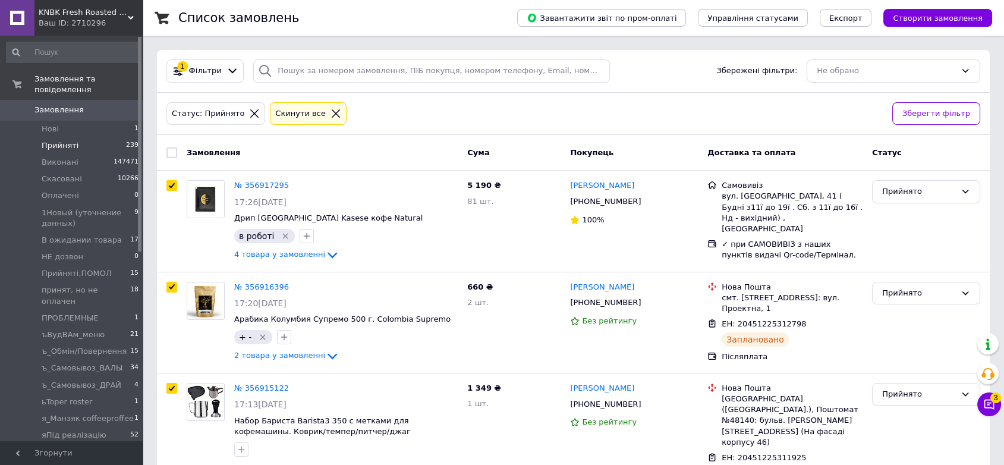
checkbox input "true"
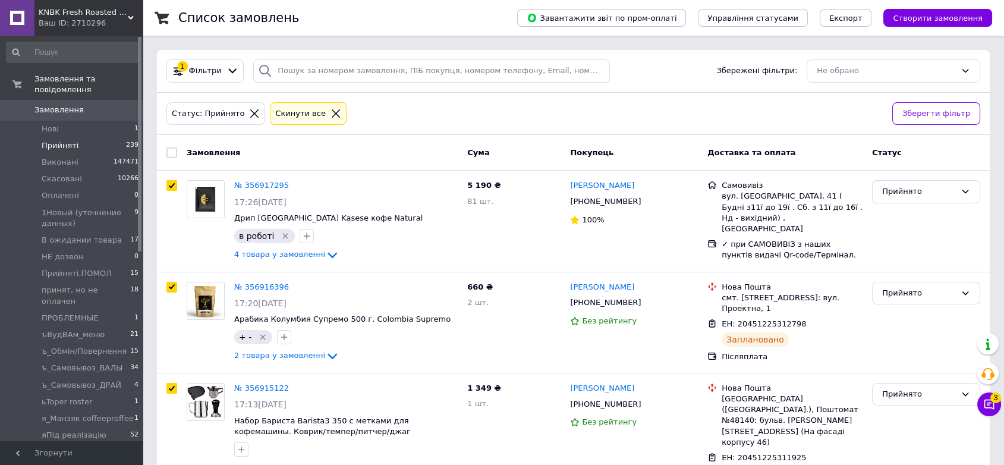
checkbox input "true"
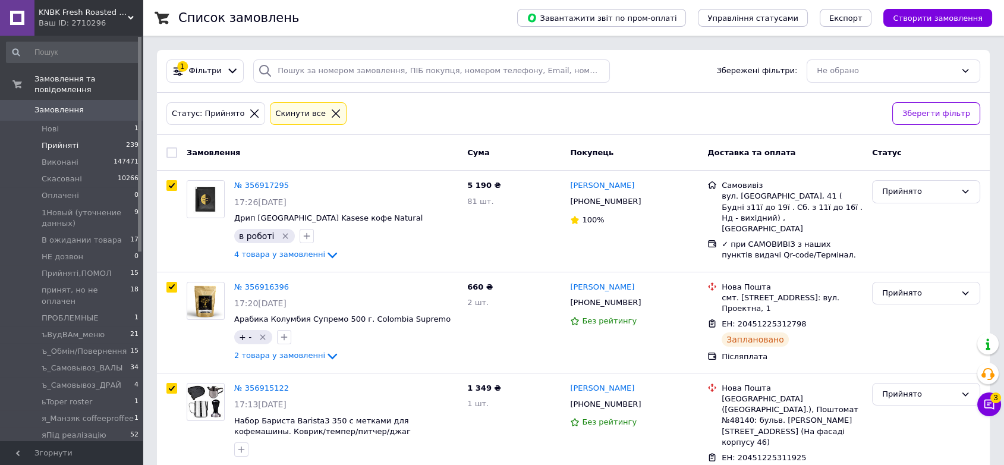
checkbox input "true"
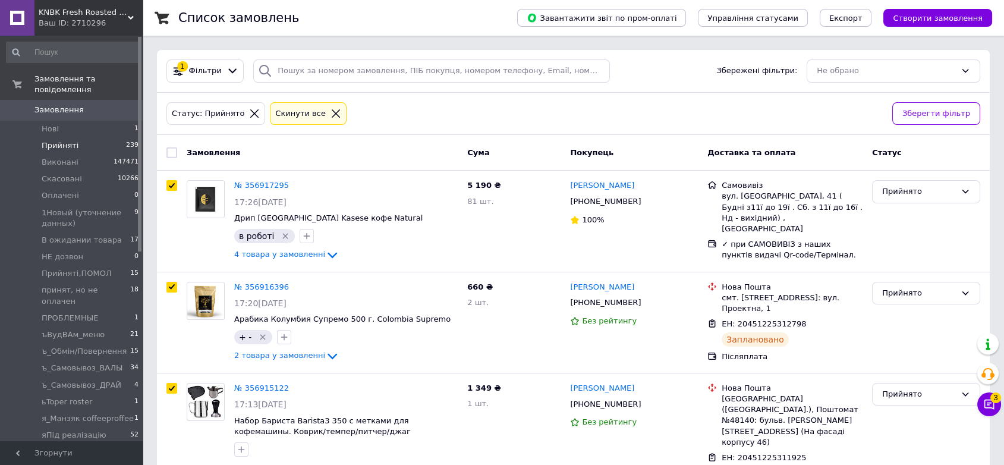
checkbox input "true"
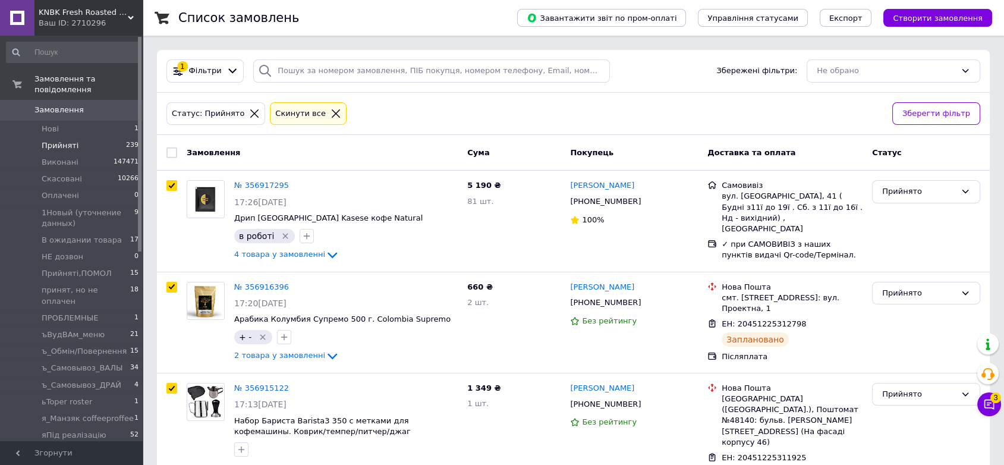
checkbox input "true"
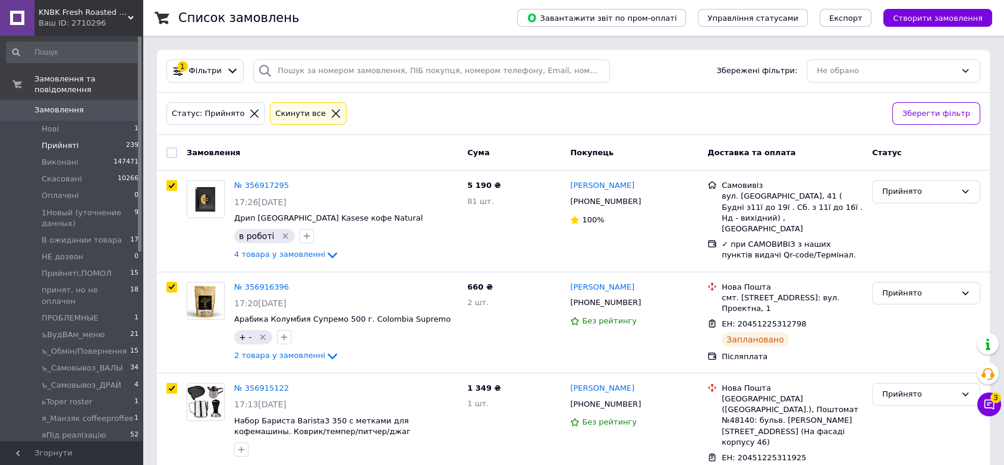
checkbox input "true"
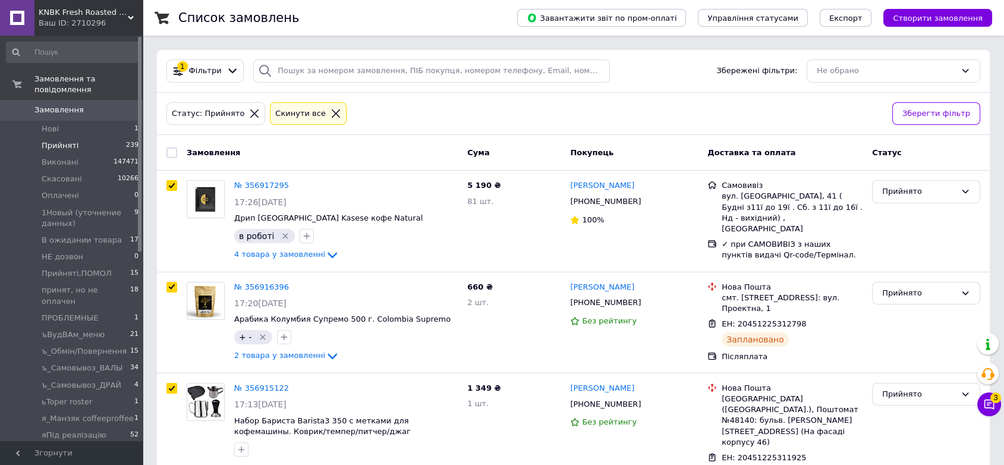
checkbox input "true"
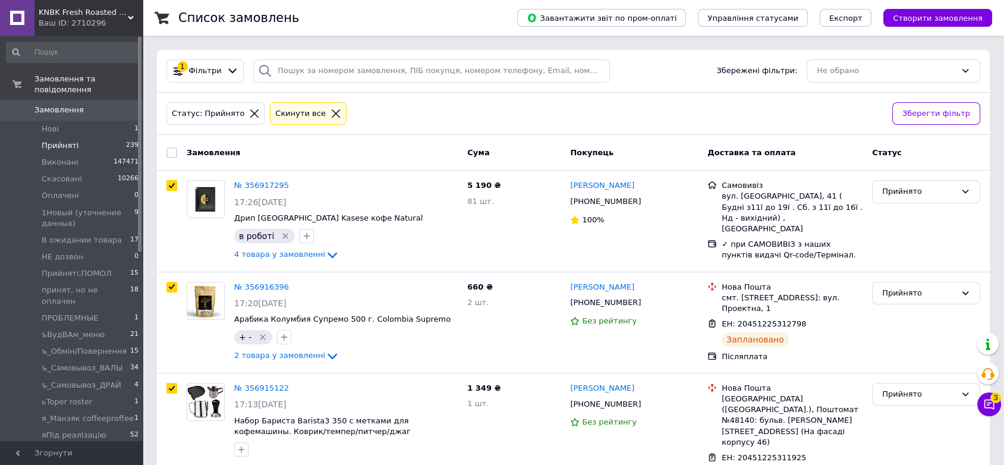
checkbox input "true"
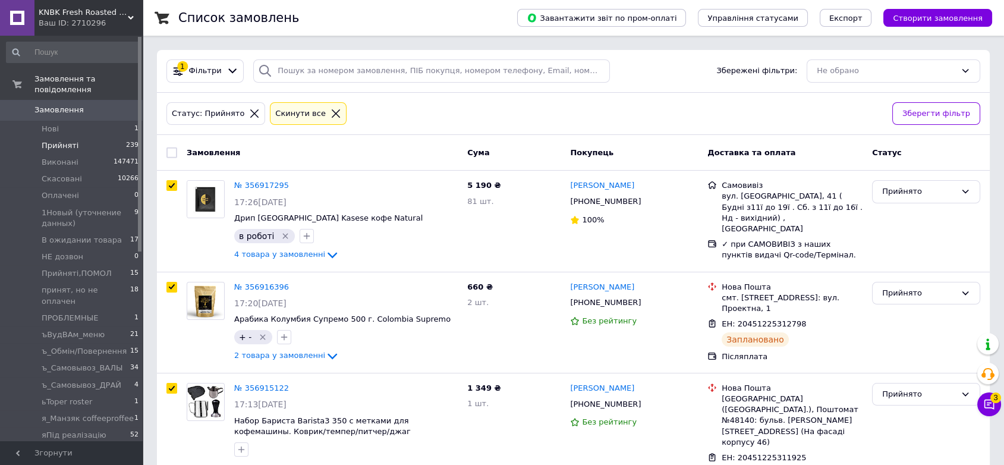
checkbox input "true"
click at [872, 23] on button "Експорт" at bounding box center [846, 18] width 52 height 18
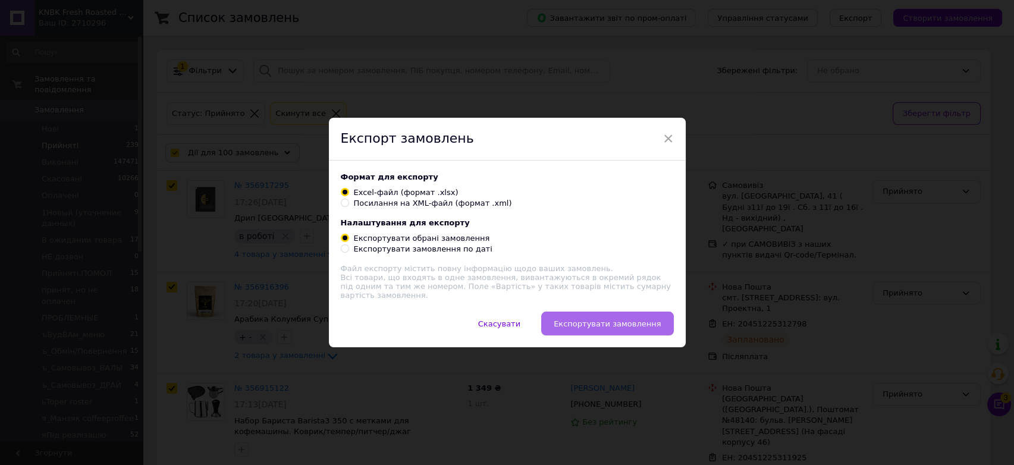
click at [633, 320] on span "Експортувати замовлення" at bounding box center [607, 323] width 107 height 9
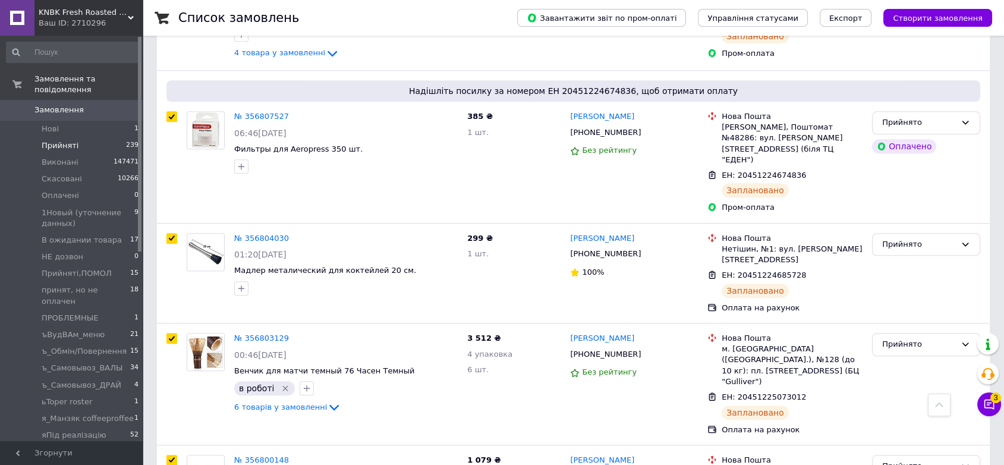
scroll to position [10929, 0]
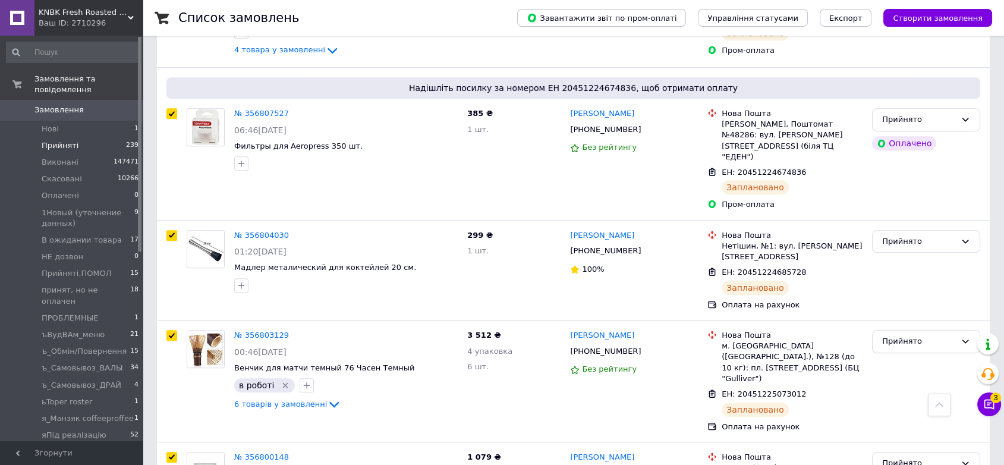
checkbox input "false"
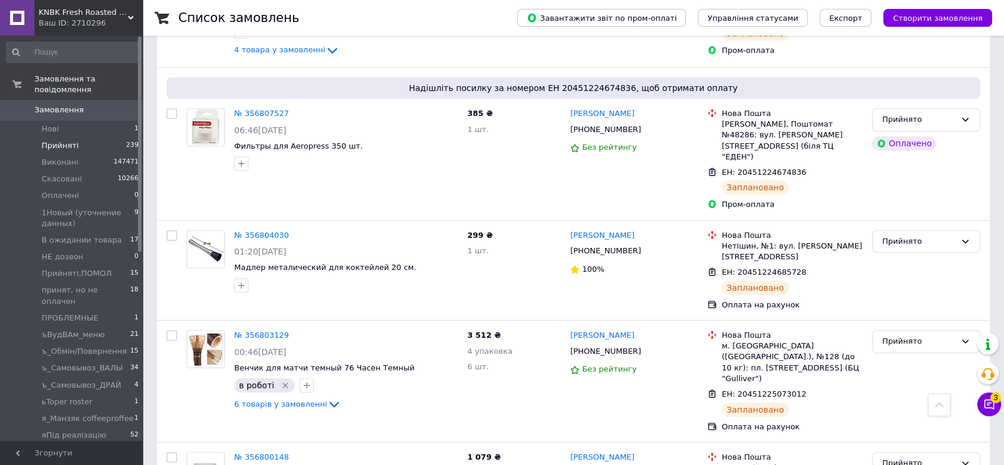
checkbox input "false"
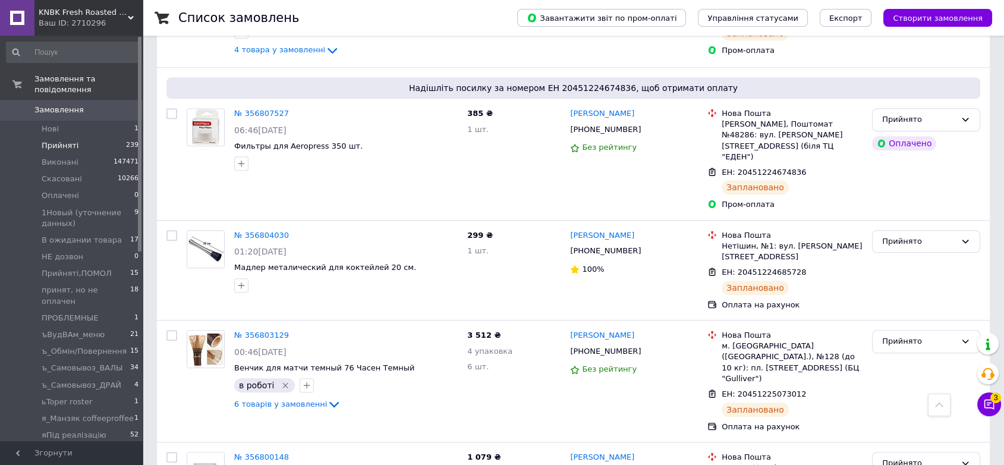
checkbox input "false"
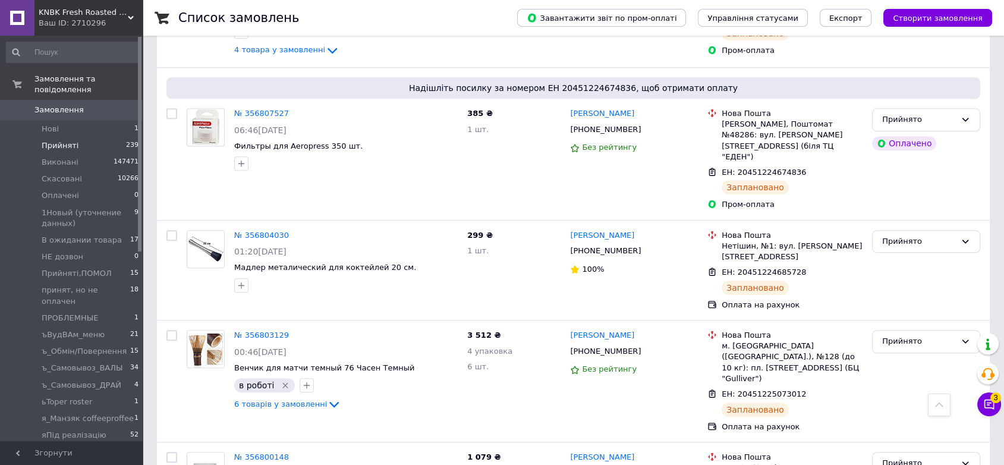
checkbox input "false"
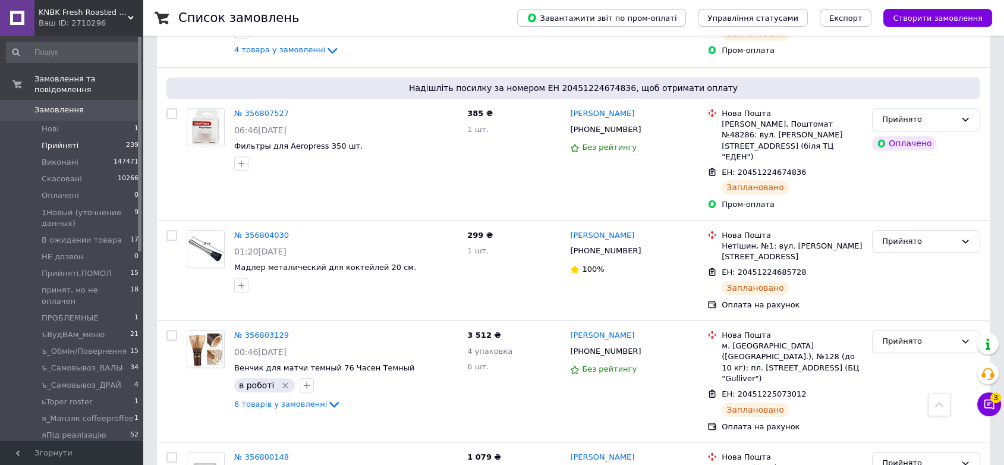
checkbox input "false"
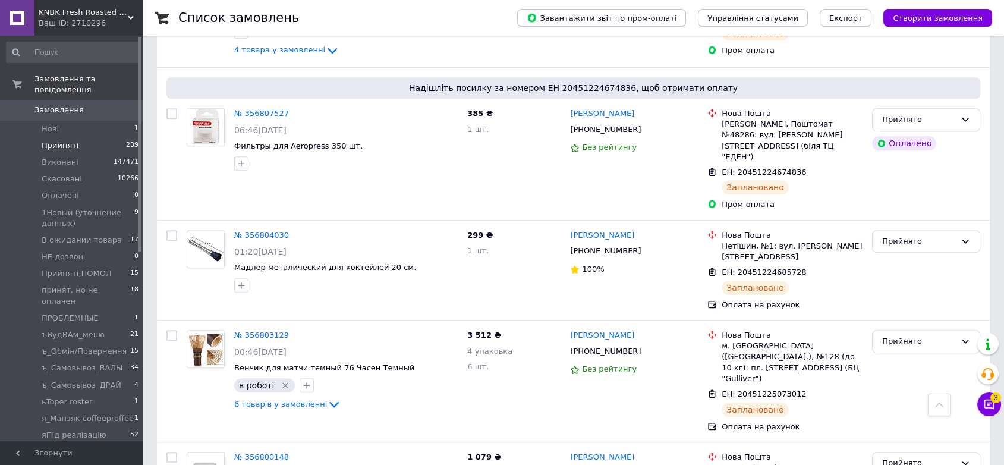
checkbox input "false"
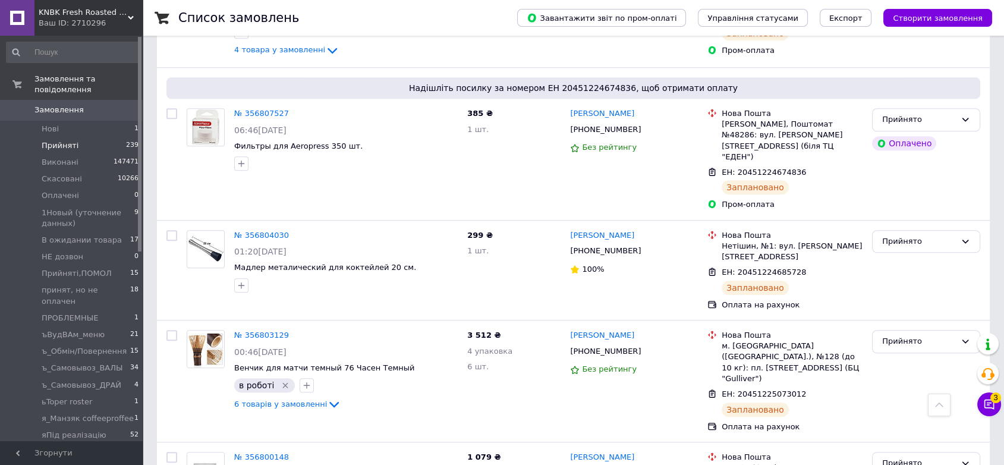
checkbox input "false"
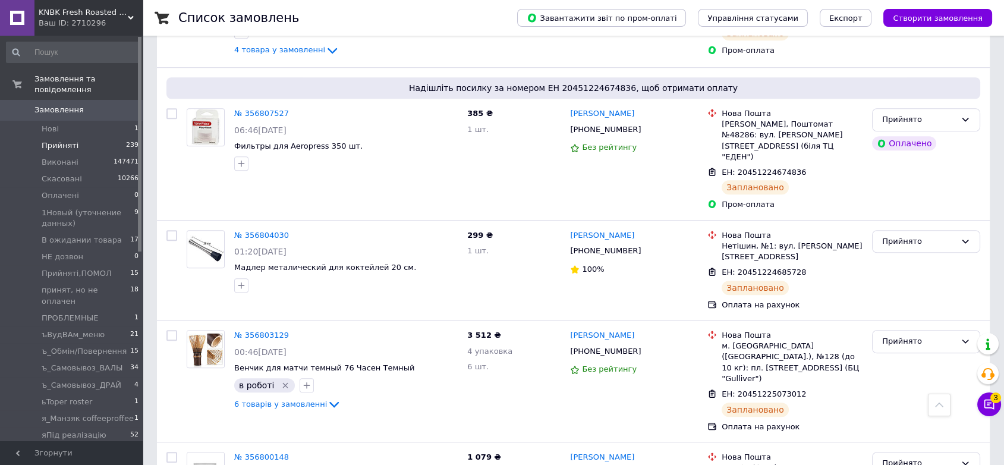
checkbox input "false"
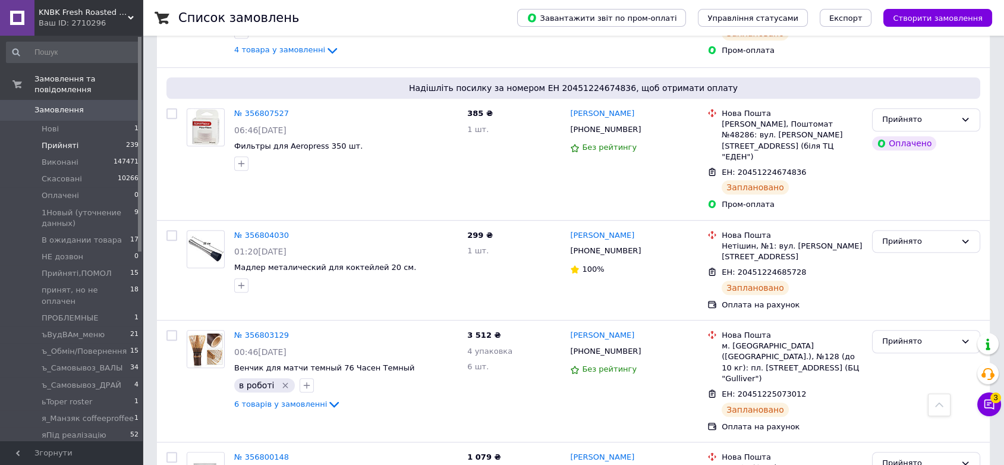
checkbox input "false"
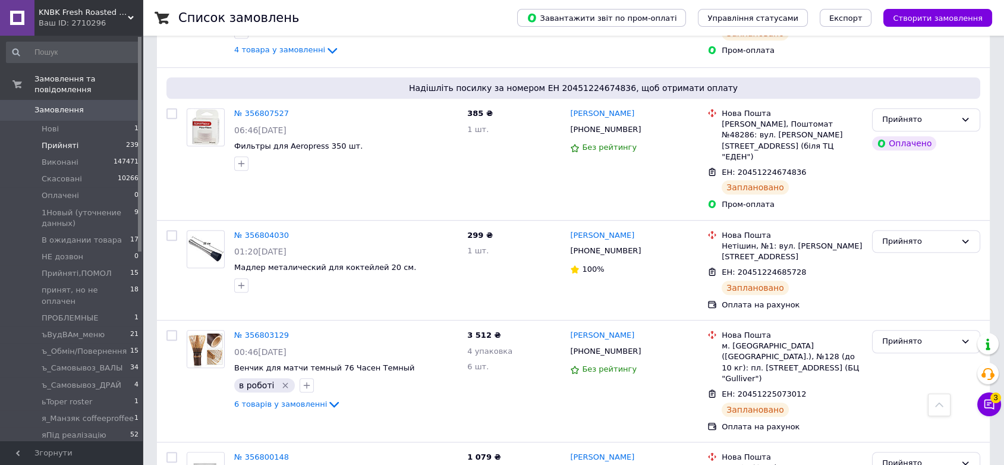
checkbox input "false"
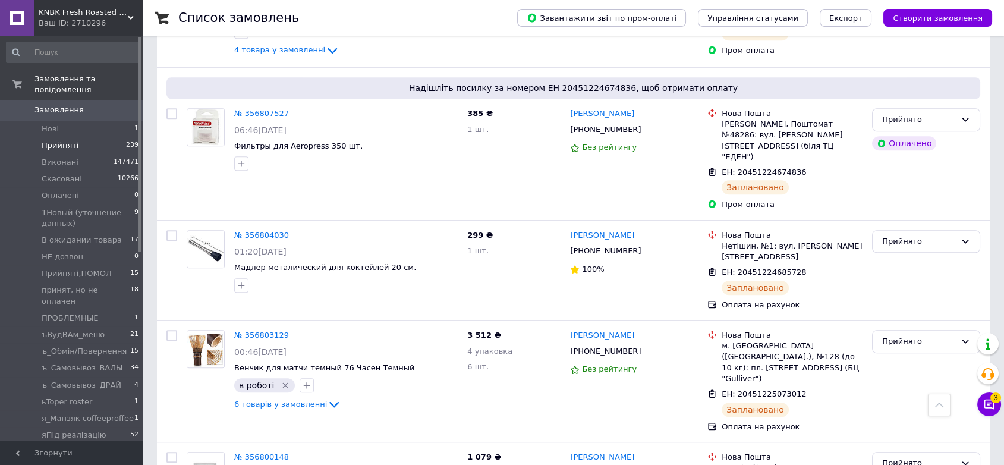
checkbox input "false"
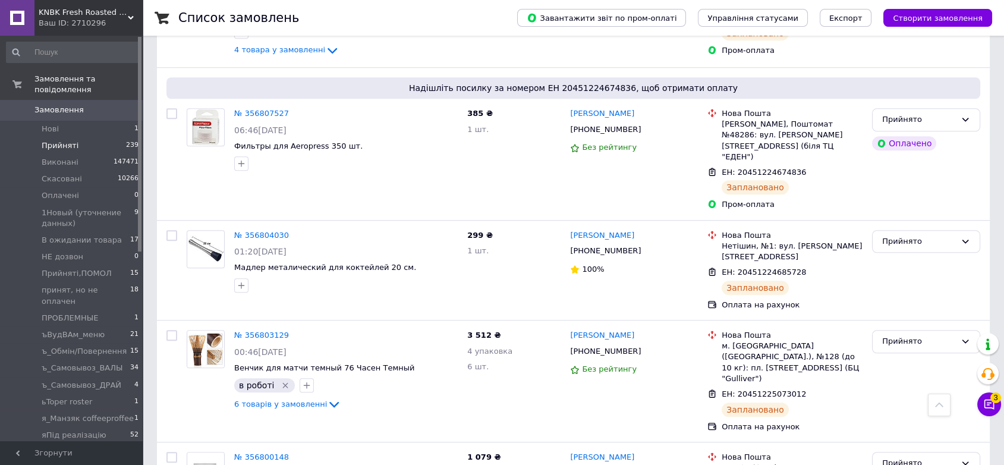
checkbox input "false"
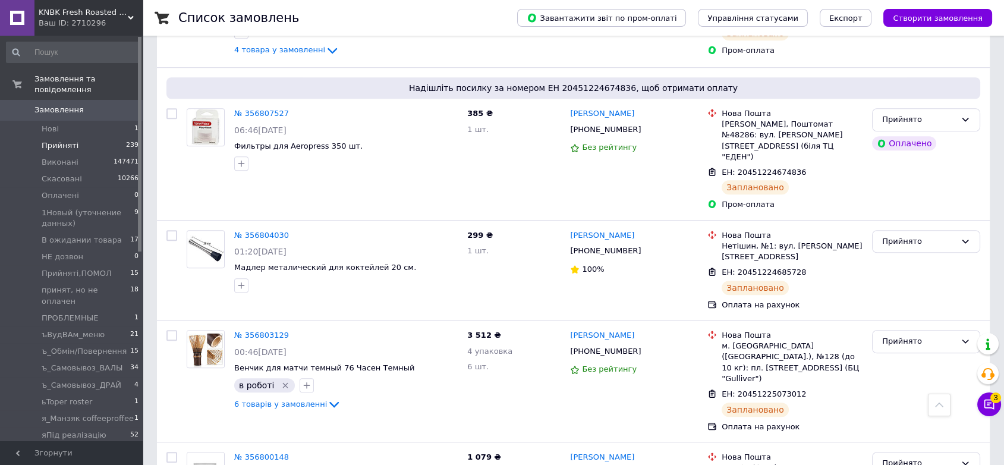
checkbox input "false"
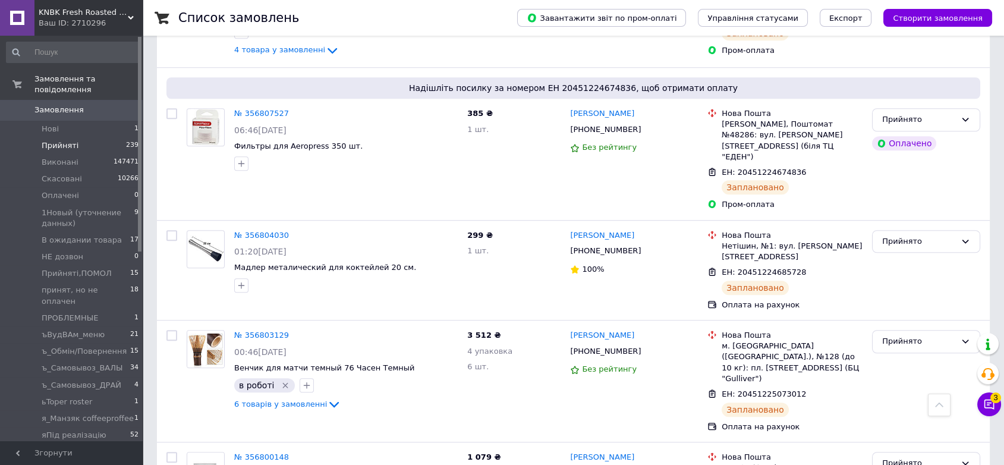
checkbox input "false"
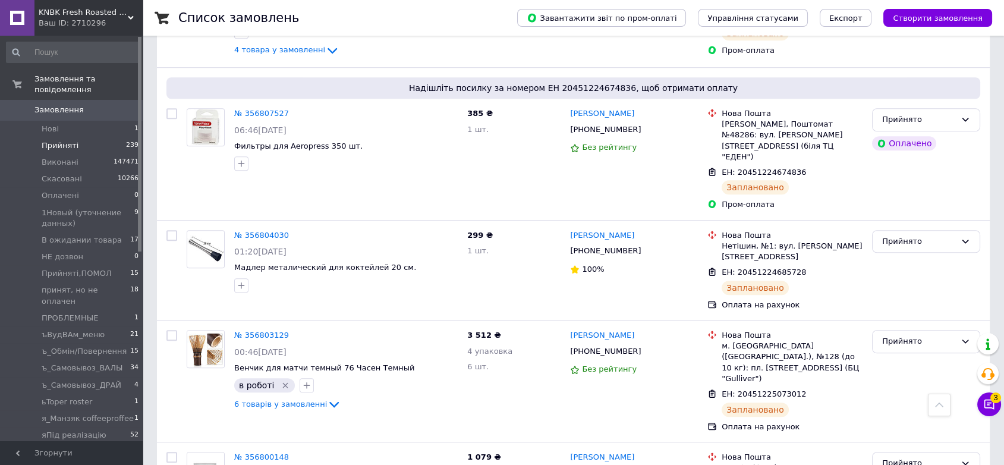
checkbox input "false"
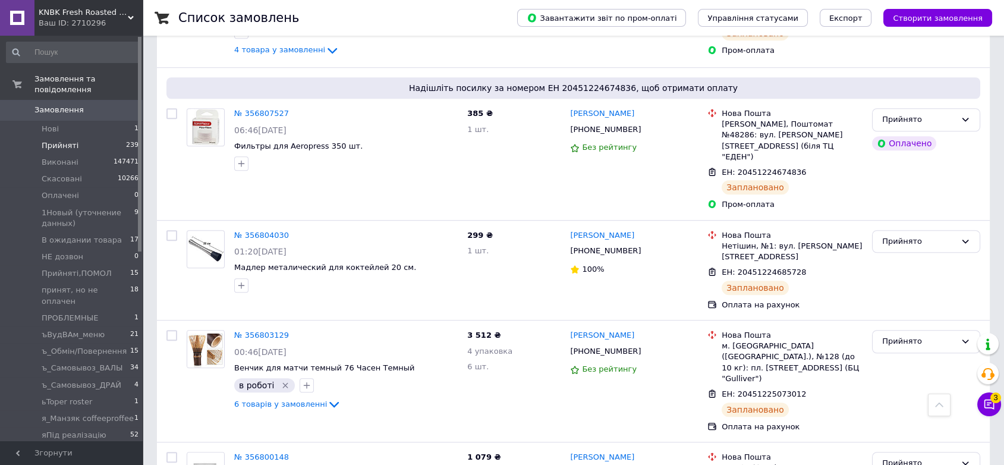
checkbox input "false"
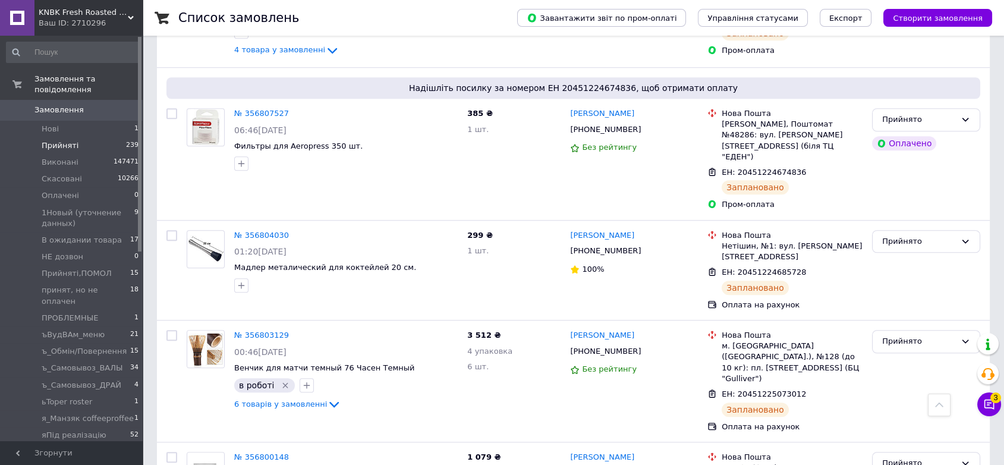
checkbox input "false"
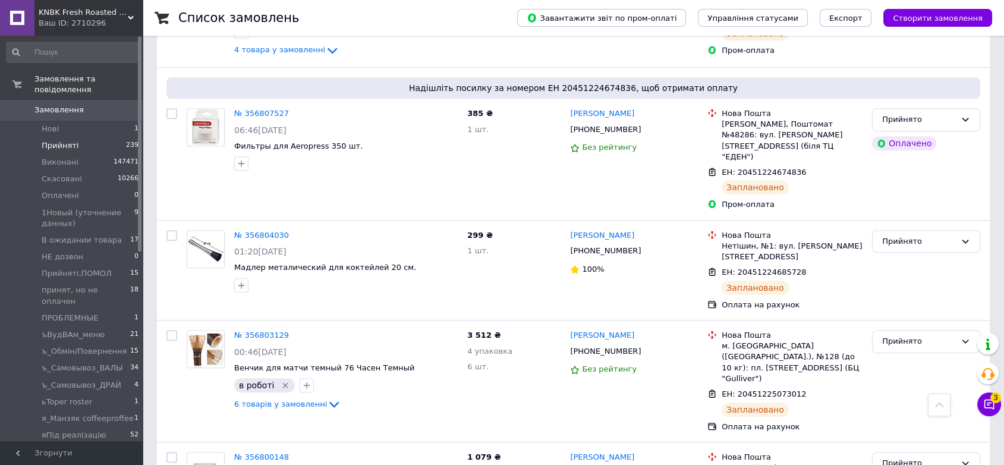
checkbox input "false"
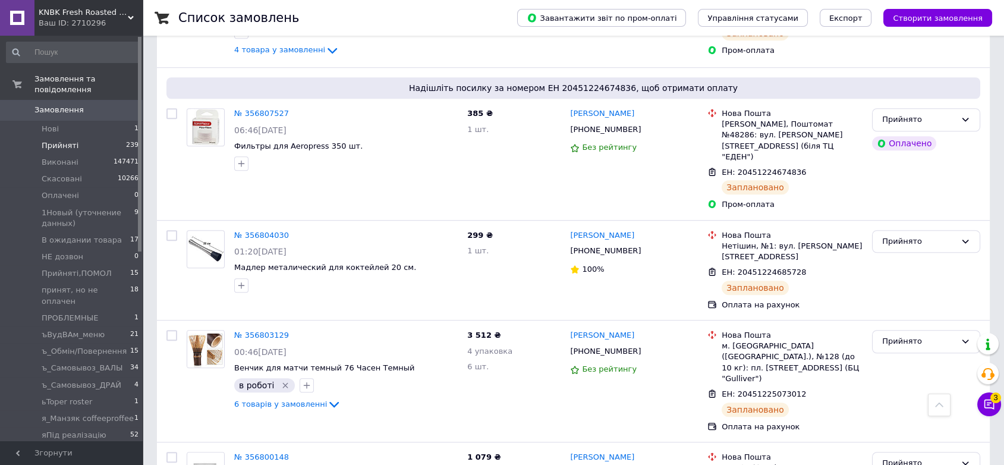
checkbox input "false"
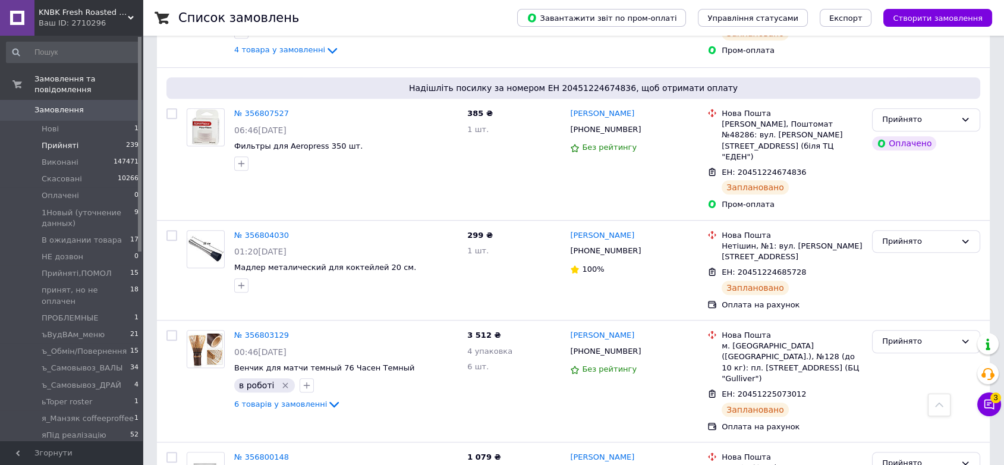
checkbox input "false"
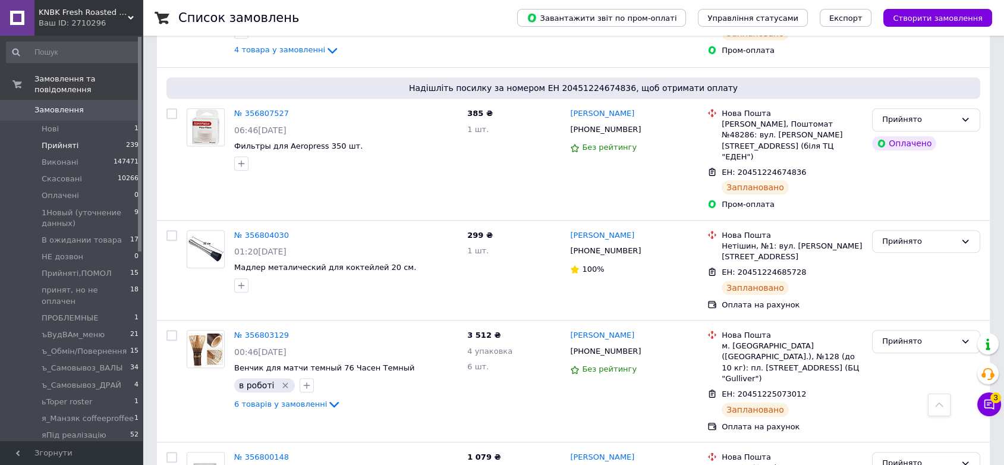
checkbox input "false"
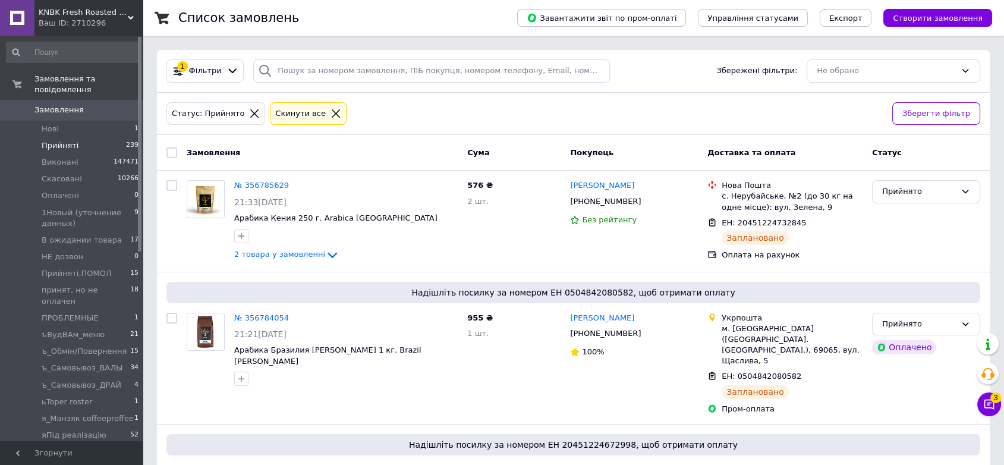
click at [169, 152] on input "checkbox" at bounding box center [172, 152] width 11 height 11
click at [862, 14] on span "Експорт" at bounding box center [846, 18] width 33 height 9
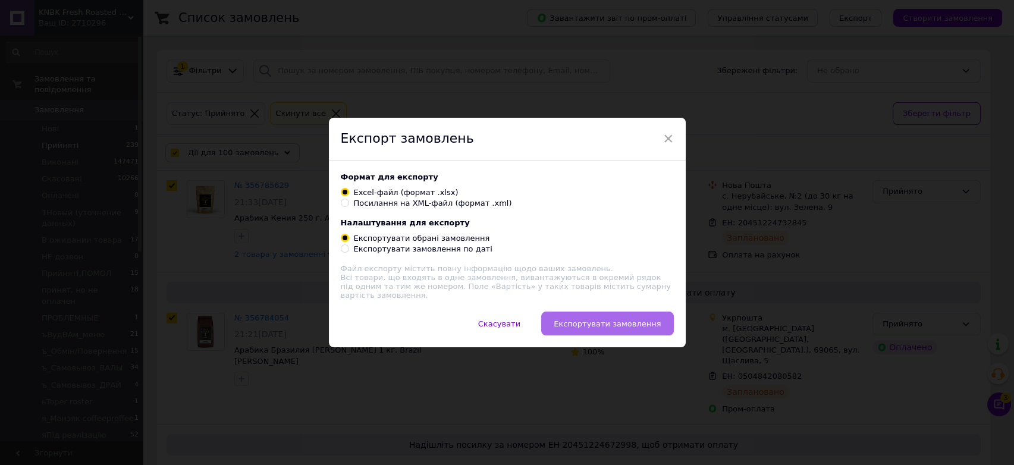
click at [615, 327] on span "Експортувати замовлення" at bounding box center [607, 323] width 107 height 9
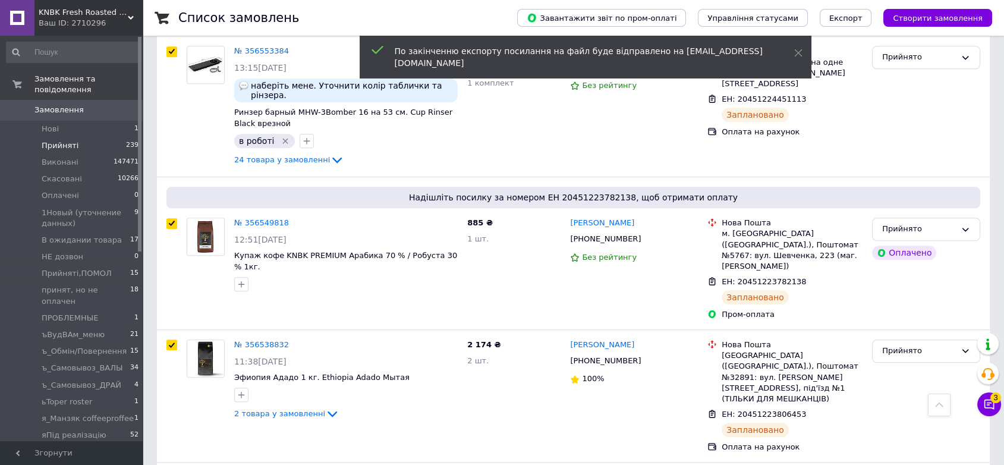
scroll to position [11146, 0]
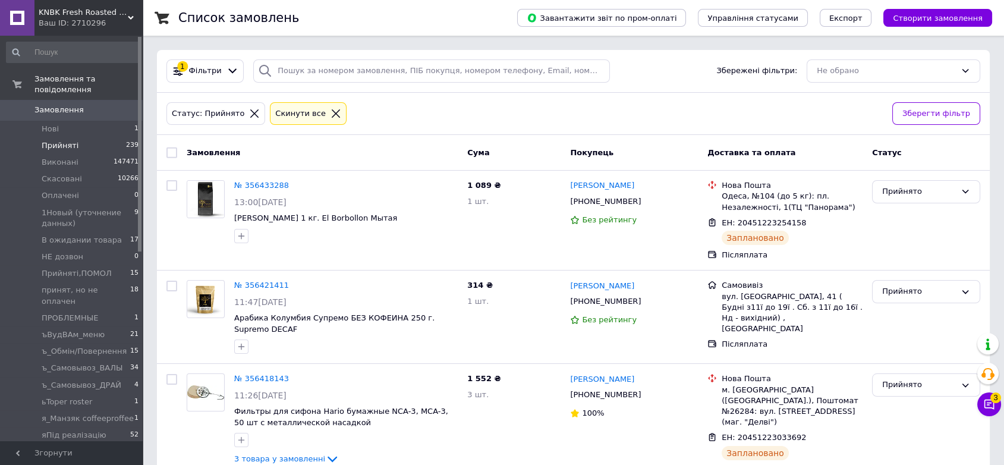
click at [167, 147] on input "checkbox" at bounding box center [172, 152] width 11 height 11
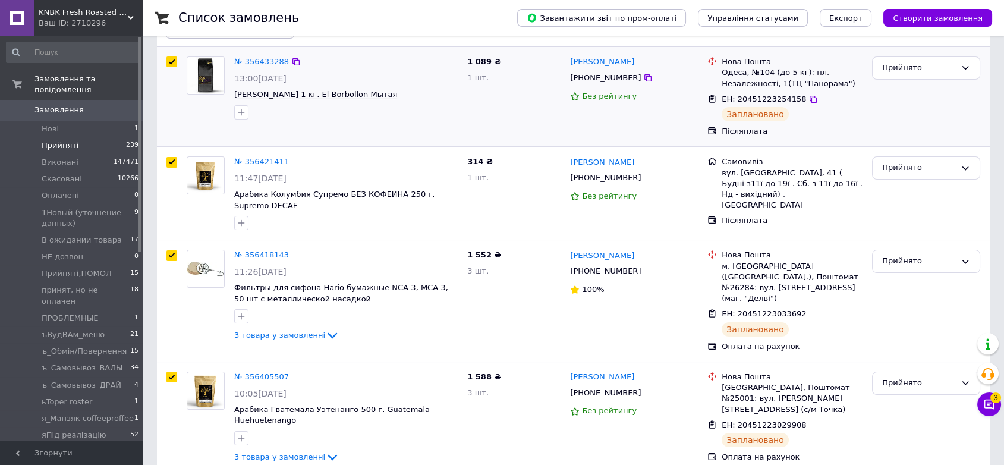
scroll to position [264, 0]
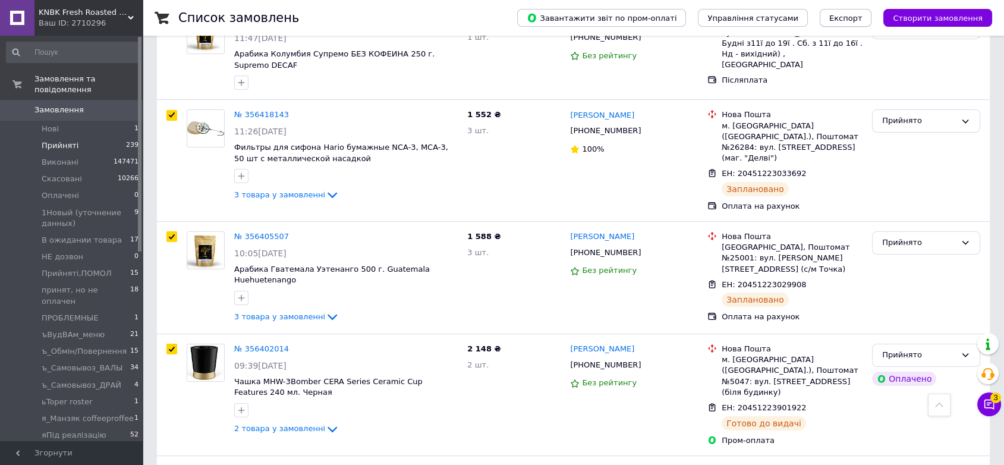
click at [856, 15] on span "Експорт" at bounding box center [846, 18] width 33 height 9
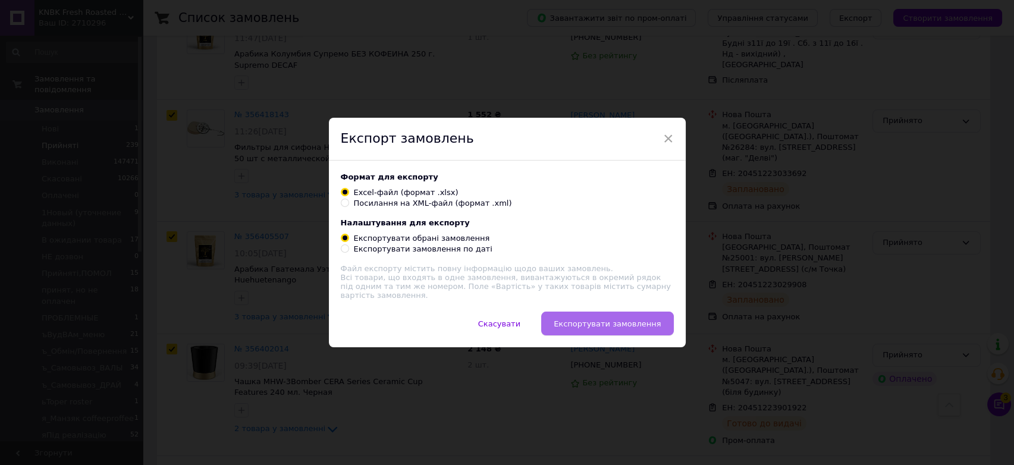
click at [615, 315] on button "Експортувати замовлення" at bounding box center [607, 324] width 132 height 24
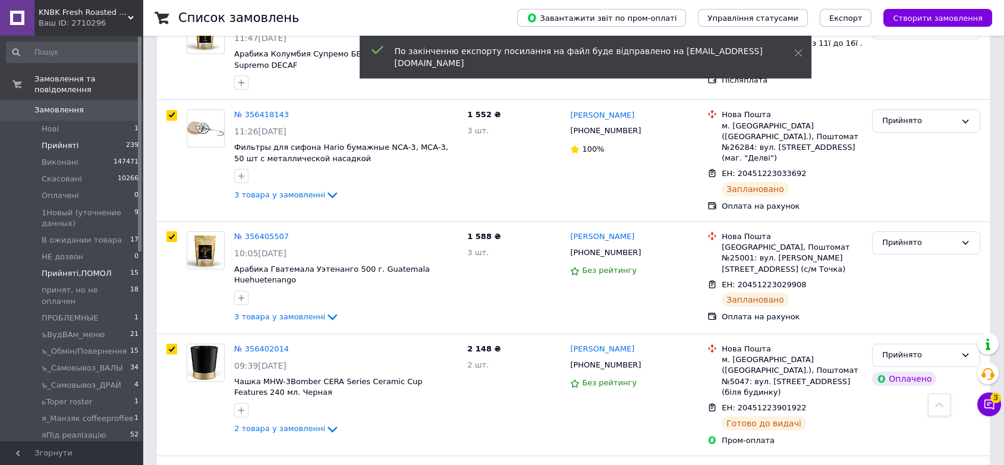
click at [89, 268] on span "Прийняті,ПОМОЛ" at bounding box center [77, 273] width 70 height 11
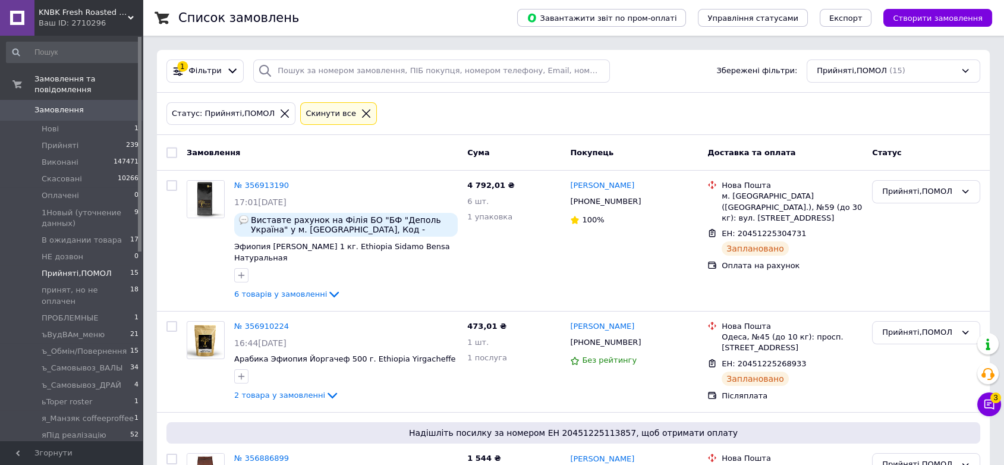
click at [167, 151] on input "checkbox" at bounding box center [172, 152] width 11 height 11
click at [858, 21] on span "Експорт" at bounding box center [846, 18] width 33 height 9
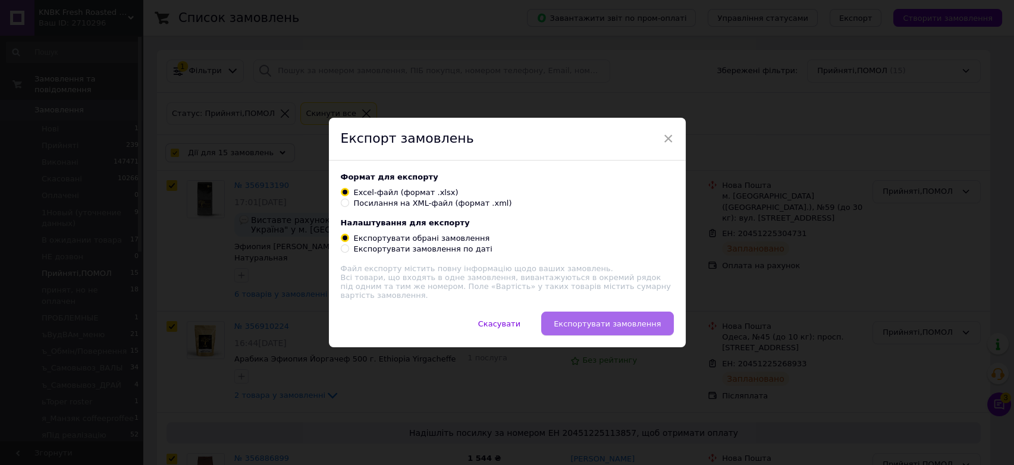
click at [607, 326] on span "Експортувати замовлення" at bounding box center [607, 323] width 107 height 9
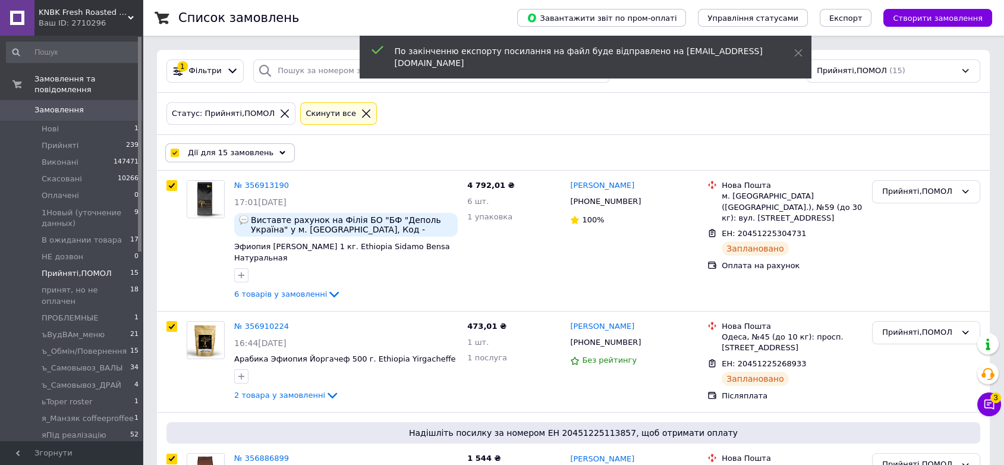
click at [67, 105] on span "Замовлення" at bounding box center [58, 110] width 49 height 11
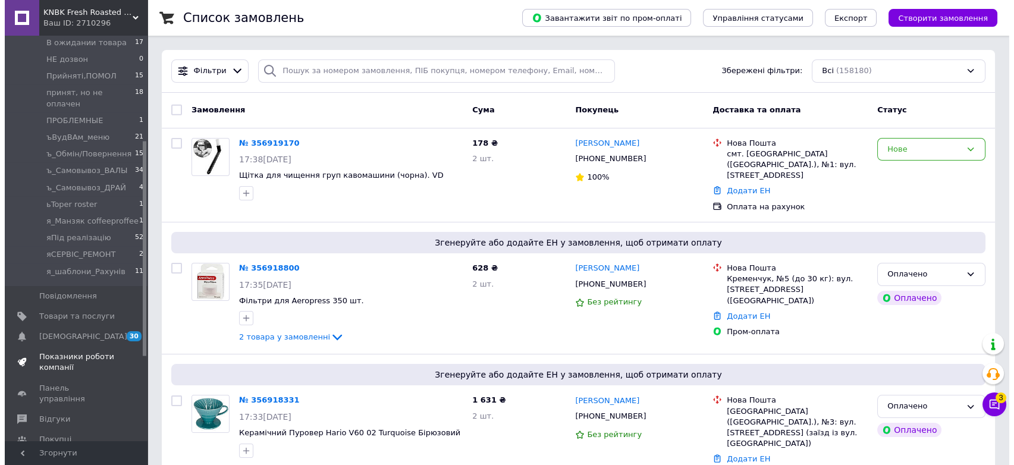
scroll to position [198, 0]
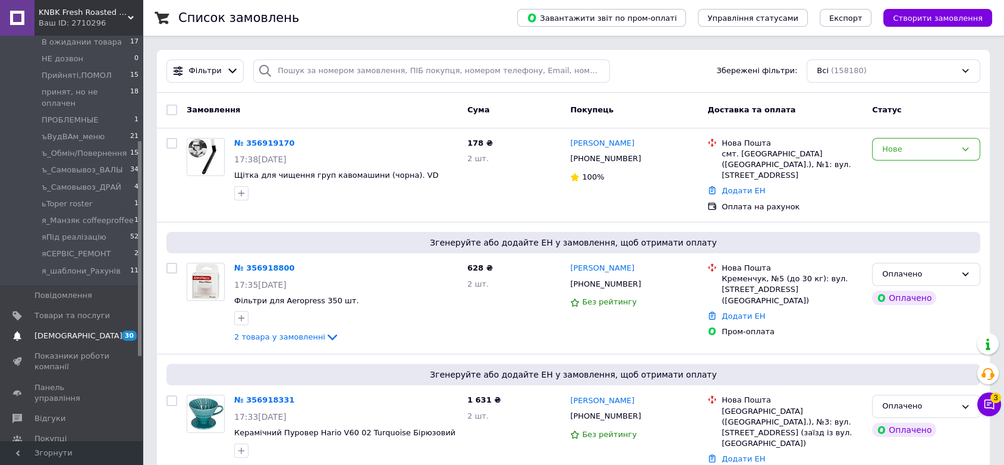
click at [70, 331] on span "[DEMOGRAPHIC_DATA]" at bounding box center [78, 336] width 88 height 11
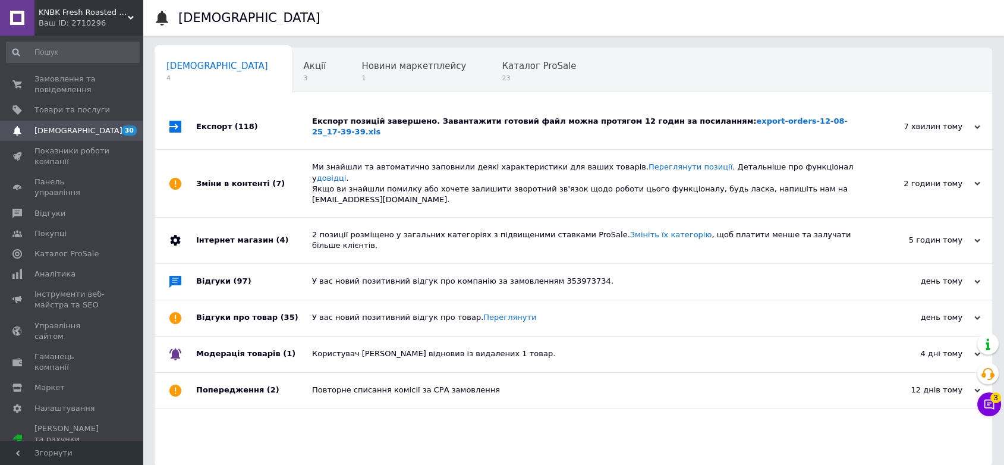
click at [936, 125] on div "7 хвилин тому" at bounding box center [921, 126] width 119 height 11
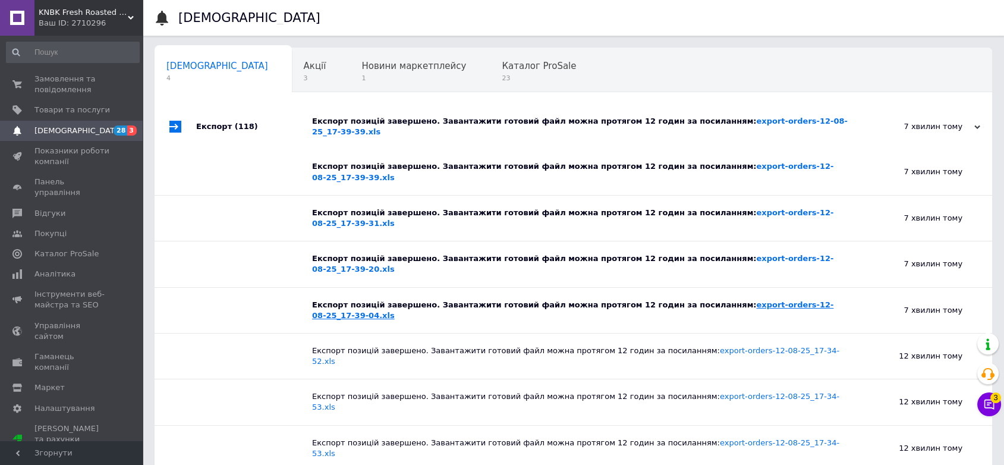
click at [809, 300] on link "export-orders-12-08-25_17-39-04.xls" at bounding box center [573, 310] width 522 height 20
click at [810, 254] on link "export-orders-12-08-25_17-39-20.xls" at bounding box center [573, 264] width 522 height 20
click at [812, 208] on link "export-orders-12-08-25_17-39-31.xls" at bounding box center [573, 218] width 522 height 20
click at [809, 162] on link "export-orders-12-08-25_17-39-39.xls" at bounding box center [573, 172] width 522 height 20
